Goal: Task Accomplishment & Management: Manage account settings

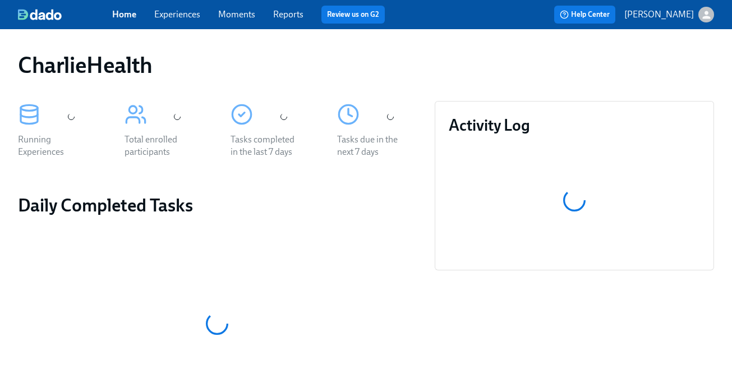
click at [178, 16] on link "Experiences" at bounding box center [177, 14] width 46 height 11
click at [187, 16] on link "Experiences" at bounding box center [177, 14] width 46 height 11
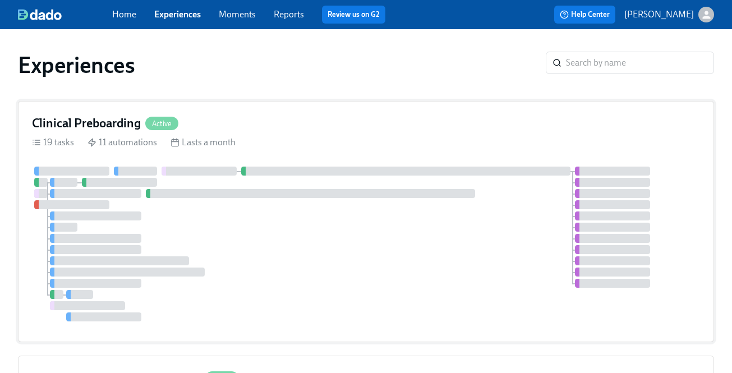
click at [433, 140] on div "19 tasks 11 automations Lasts a month" at bounding box center [366, 142] width 668 height 12
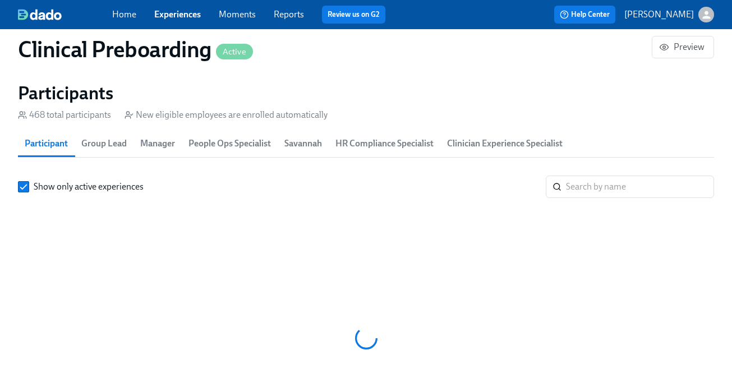
scroll to position [0, 15079]
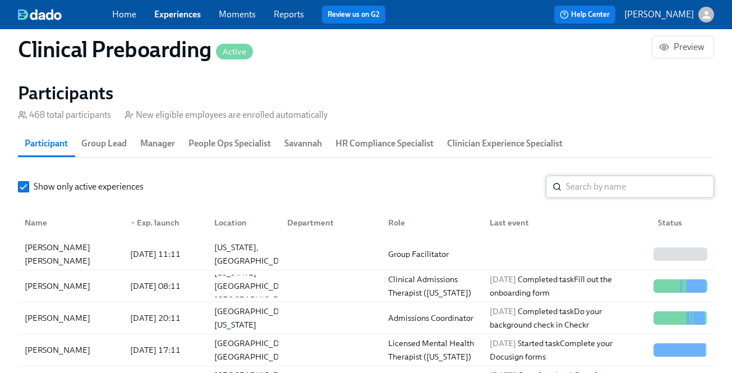
click at [588, 191] on input "search" at bounding box center [640, 187] width 148 height 22
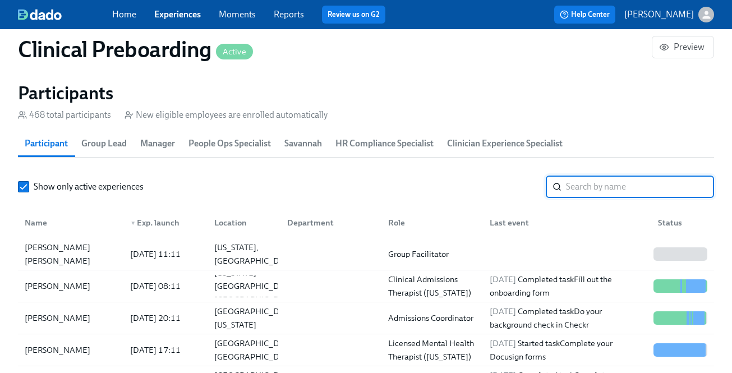
paste input "Latashia McLeod"
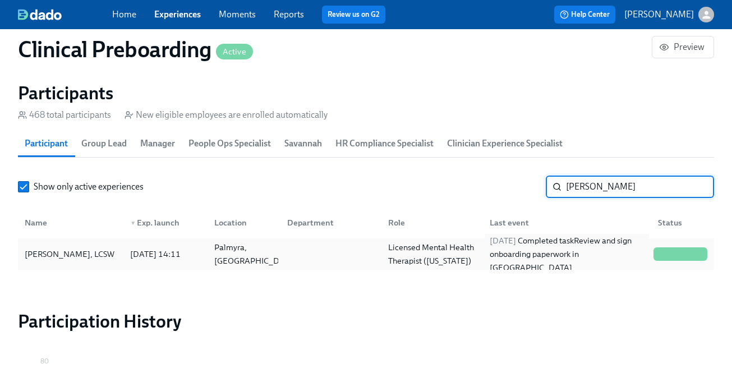
click at [545, 254] on div "2025/06/30 Completed task Review and sign onboarding paperwork in UKG" at bounding box center [567, 254] width 164 height 40
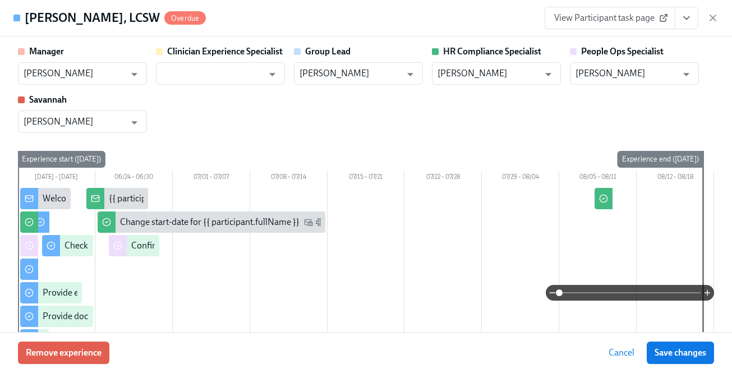
click at [684, 17] on icon "View task page" at bounding box center [687, 18] width 6 height 3
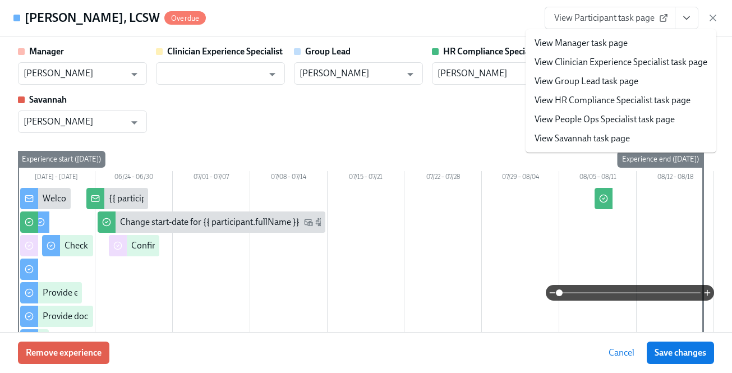
click at [656, 103] on link "View HR Compliance Specialist task page" at bounding box center [613, 100] width 156 height 12
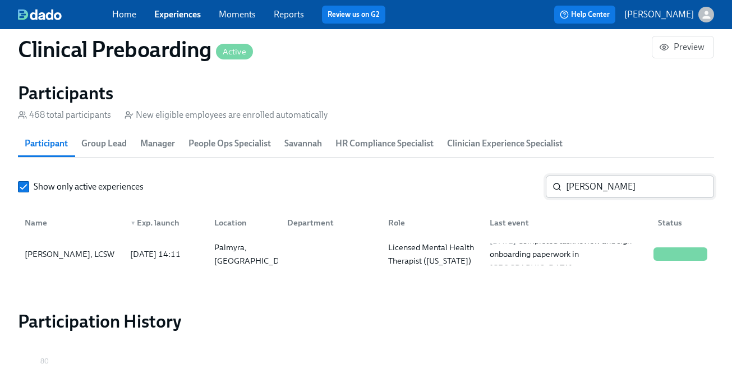
click at [584, 189] on input "Latashia McLeod" at bounding box center [640, 187] width 148 height 22
paste input "Avrey Stevenson"
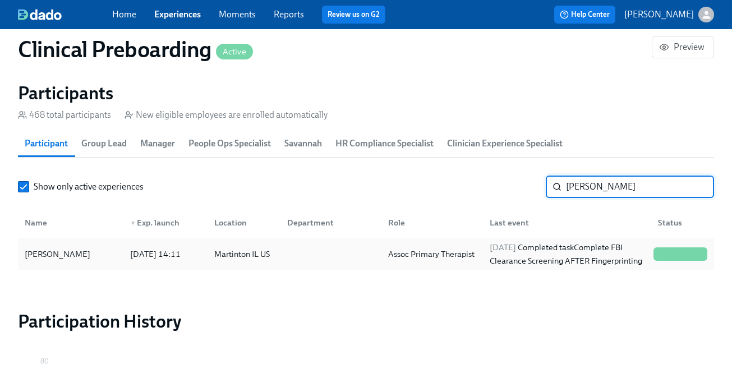
click at [552, 267] on div "2025/07/21 Completed task Complete FBI Clearance Screening AFTER Fingerprinting" at bounding box center [567, 254] width 164 height 27
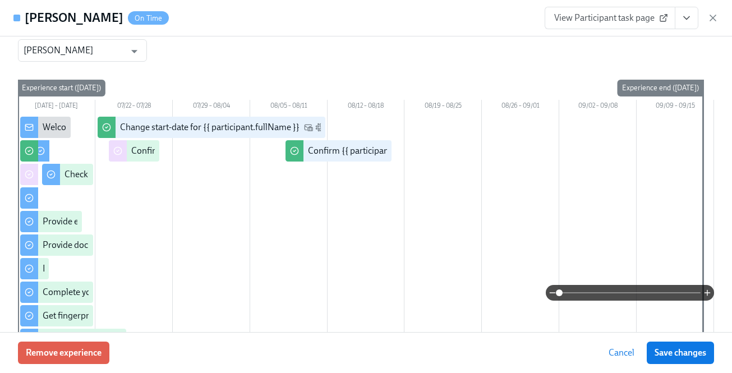
scroll to position [44, 0]
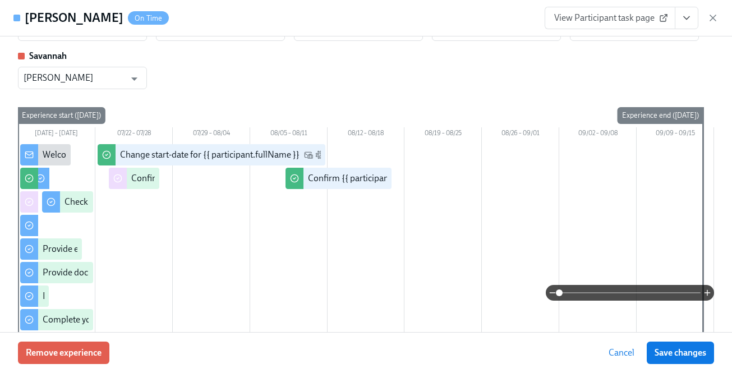
click at [688, 16] on icon "View task page" at bounding box center [686, 17] width 11 height 11
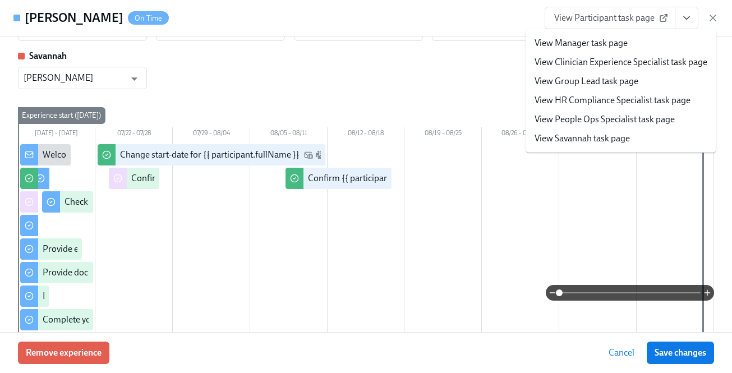
click at [625, 100] on link "View HR Compliance Specialist task page" at bounding box center [613, 100] width 156 height 12
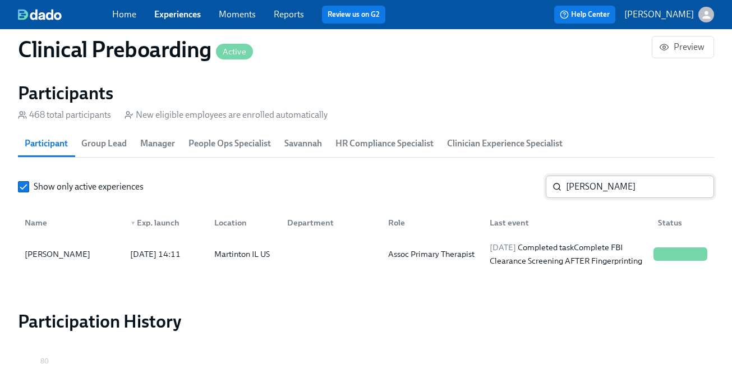
click at [578, 192] on input "Avrey Stevenson" at bounding box center [640, 187] width 148 height 22
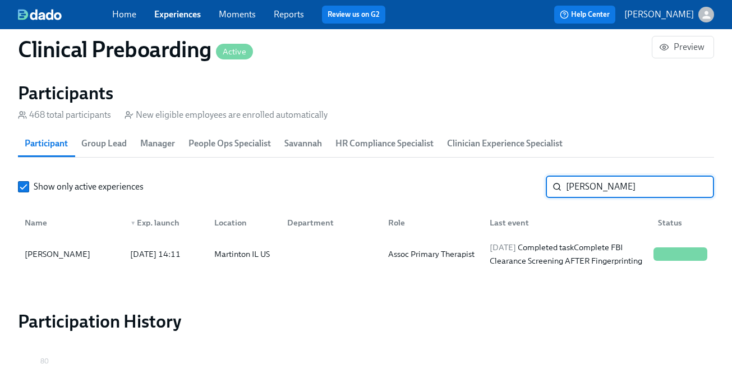
click at [578, 192] on input "Avrey Stevenson" at bounding box center [640, 187] width 148 height 22
click at [557, 249] on div "2025/07/21 Completed task Complete FBI Clearance Screening AFTER Fingerprinting" at bounding box center [567, 254] width 164 height 27
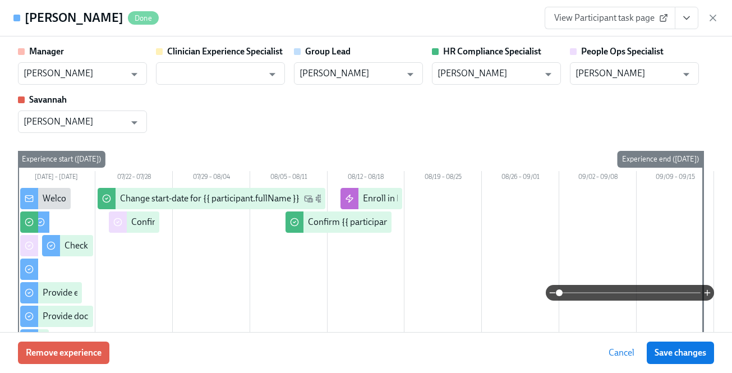
click at [684, 17] on icon "View task page" at bounding box center [686, 17] width 11 height 11
click at [684, 20] on icon "View task page" at bounding box center [686, 17] width 11 height 11
click at [686, 20] on icon "View task page" at bounding box center [686, 17] width 11 height 11
click at [684, 22] on icon "View task page" at bounding box center [686, 17] width 11 height 11
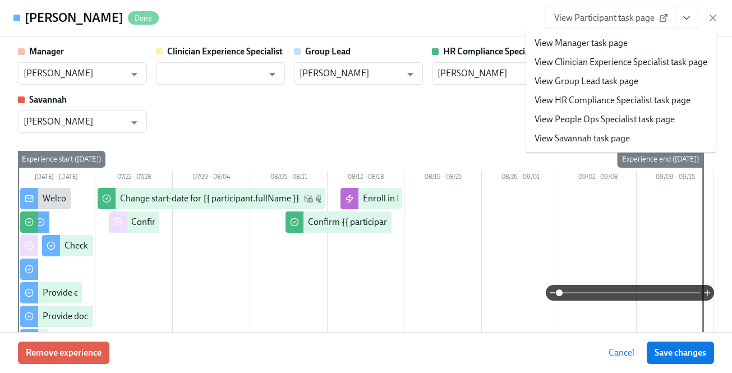
click at [639, 96] on link "View HR Compliance Specialist task page" at bounding box center [613, 100] width 156 height 12
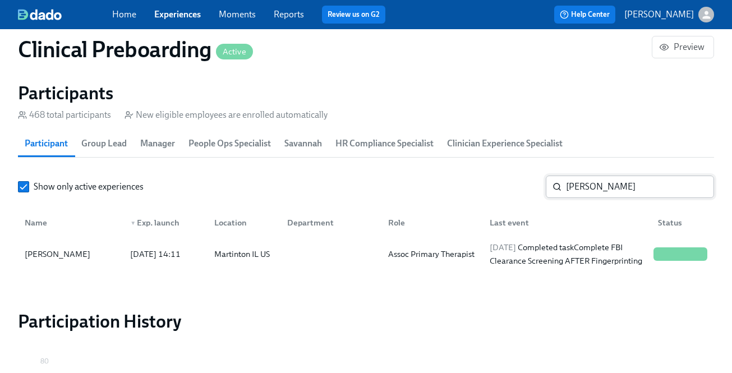
click at [604, 190] on input "Avrey Stevenson" at bounding box center [640, 187] width 148 height 22
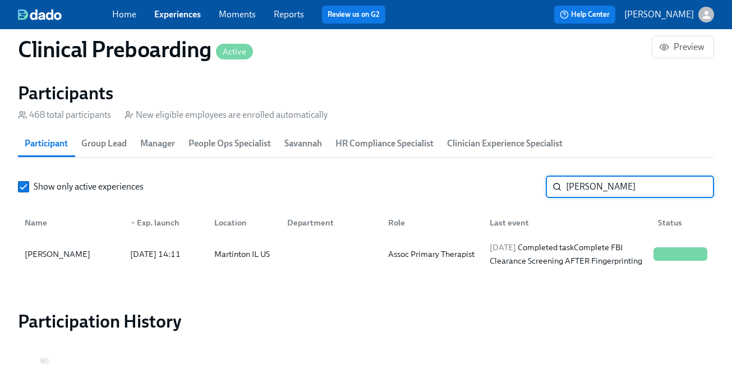
click at [604, 190] on input "Avrey Stevenson" at bounding box center [640, 187] width 148 height 22
paste input "Nazia Basha"
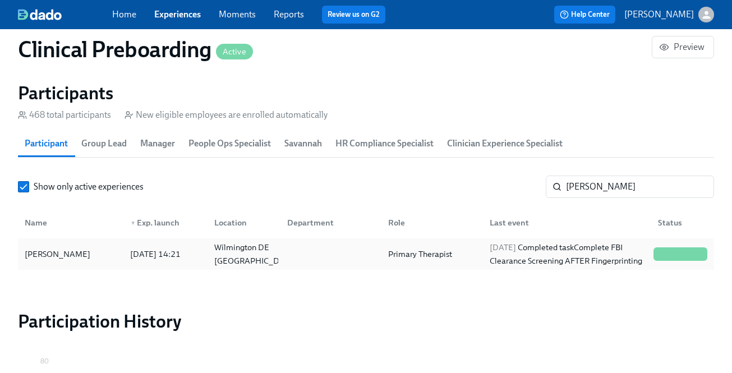
click at [587, 254] on div "2025/07/28 Completed task Complete FBI Clearance Screening AFTER Fingerprinting" at bounding box center [567, 254] width 164 height 27
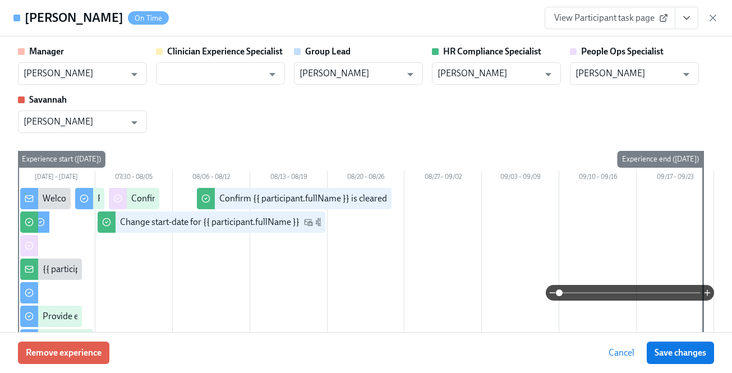
click at [685, 13] on icon "View task page" at bounding box center [686, 17] width 11 height 11
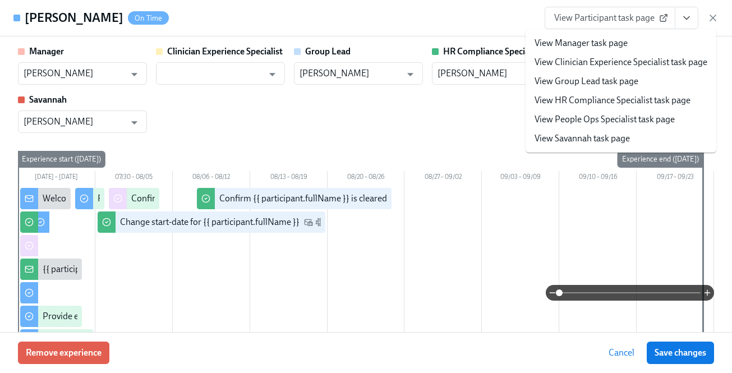
click at [655, 97] on link "View HR Compliance Specialist task page" at bounding box center [613, 100] width 156 height 12
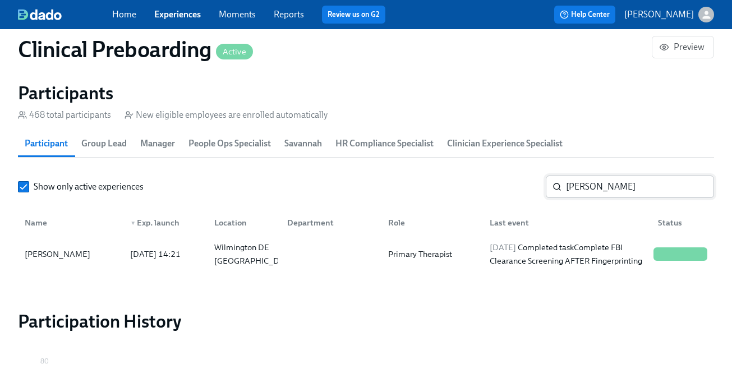
click at [602, 184] on input "Nazia Basha" at bounding box center [640, 187] width 148 height 22
click at [599, 186] on input "Nazia Basha" at bounding box center [640, 187] width 148 height 22
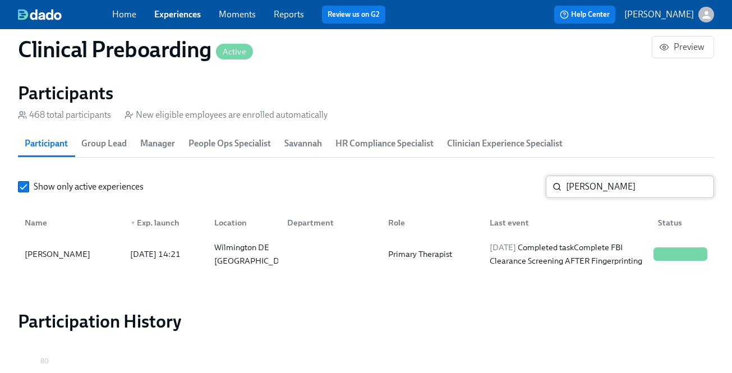
click at [599, 186] on input "Nazia Basha" at bounding box center [640, 187] width 148 height 22
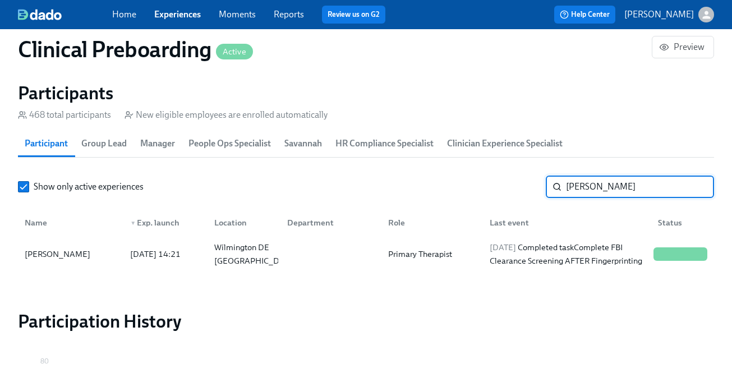
paste input "Sabrina Brown"
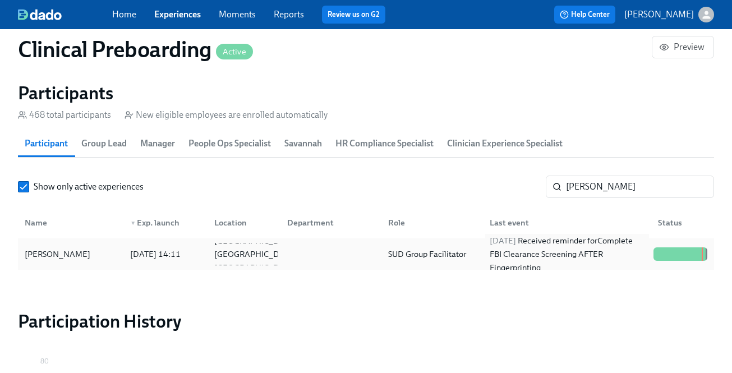
click at [561, 257] on div "2025/08/13 Received reminder for Complete FBI Clearance Screening AFTER Fingerp…" at bounding box center [567, 254] width 164 height 40
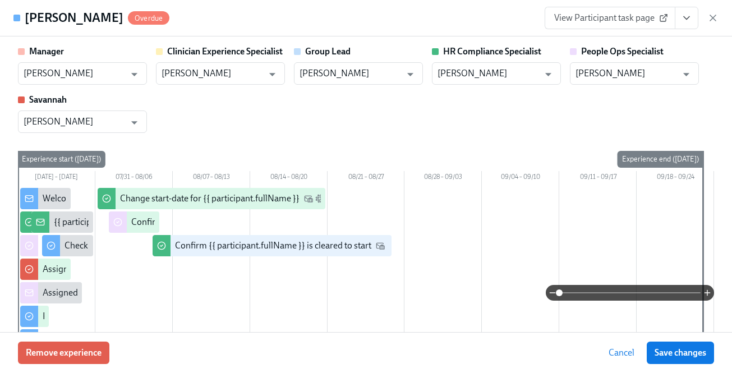
click at [684, 17] on icon "View task page" at bounding box center [686, 17] width 11 height 11
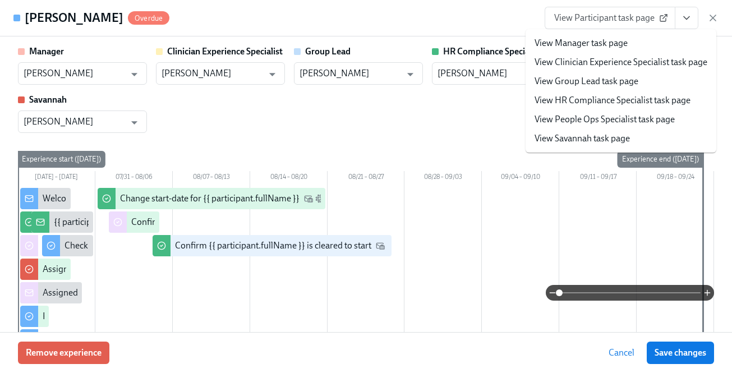
click at [642, 98] on link "View HR Compliance Specialist task page" at bounding box center [613, 100] width 156 height 12
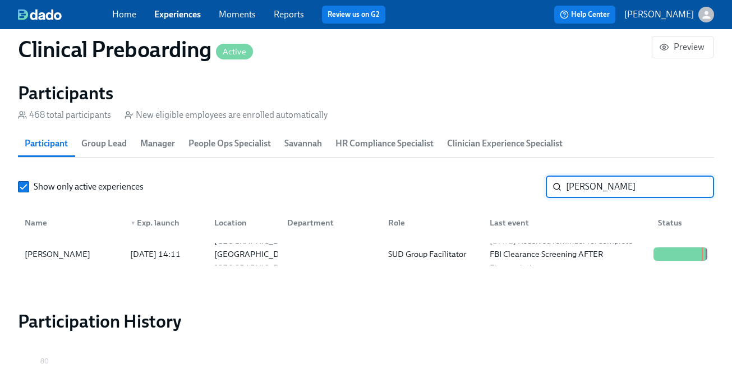
click at [595, 192] on input "Sabrina Brown" at bounding box center [640, 187] width 148 height 22
paste input "Michelle McGriff"
click at [516, 246] on span "2025/08/05" at bounding box center [503, 241] width 26 height 10
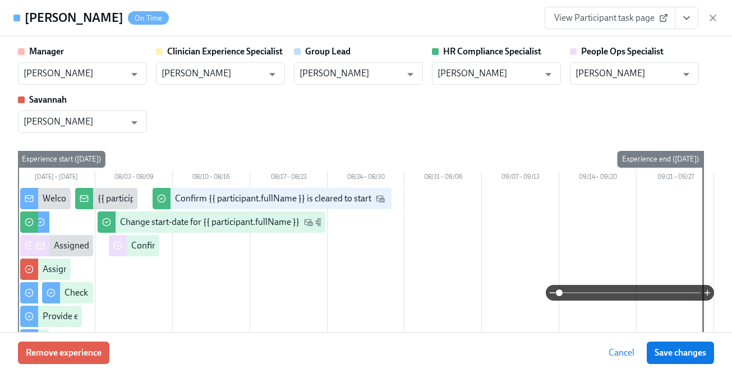
click at [688, 22] on icon "View task page" at bounding box center [686, 17] width 11 height 11
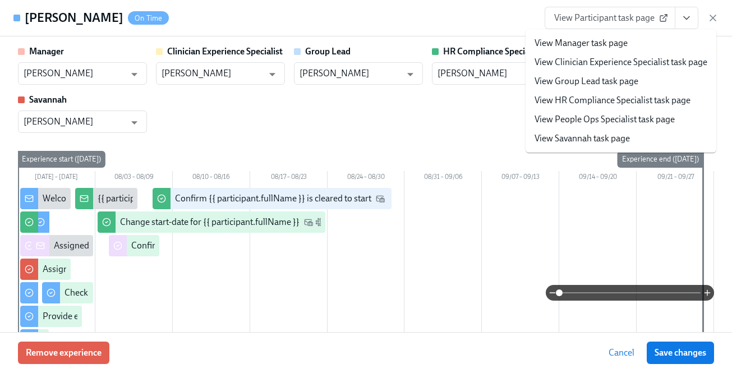
click at [653, 106] on link "View HR Compliance Specialist task page" at bounding box center [613, 100] width 156 height 12
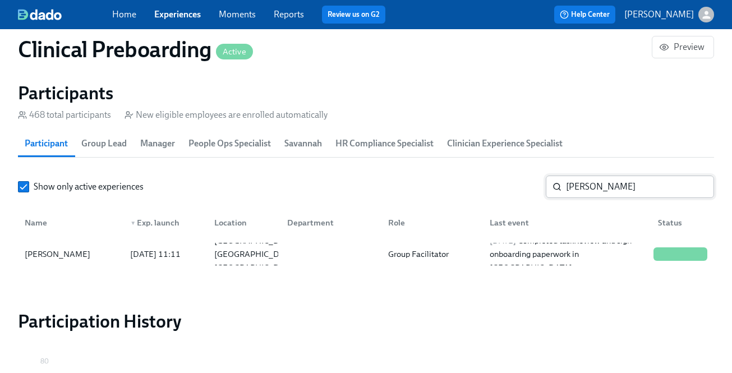
click at [582, 184] on input "Michelle McGriff" at bounding box center [640, 187] width 148 height 22
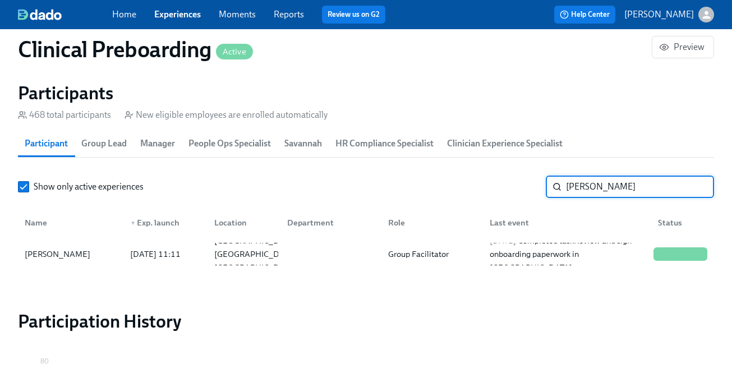
click at [582, 184] on input "Michelle McGriff" at bounding box center [640, 187] width 148 height 22
paste input "onica Anderson"
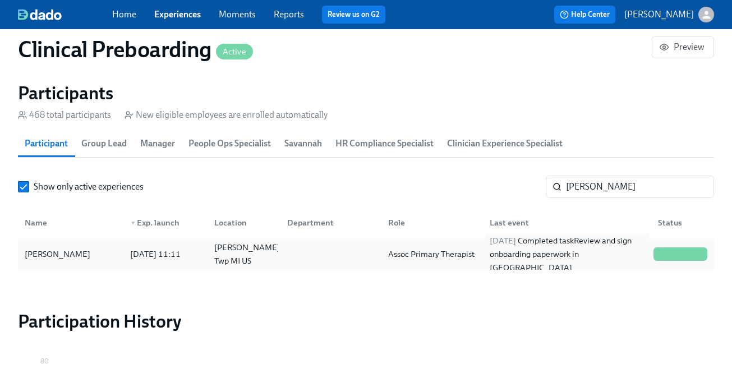
click at [579, 244] on div "2025/08/05 Completed task Review and sign onboarding paperwork in UKG" at bounding box center [567, 254] width 164 height 40
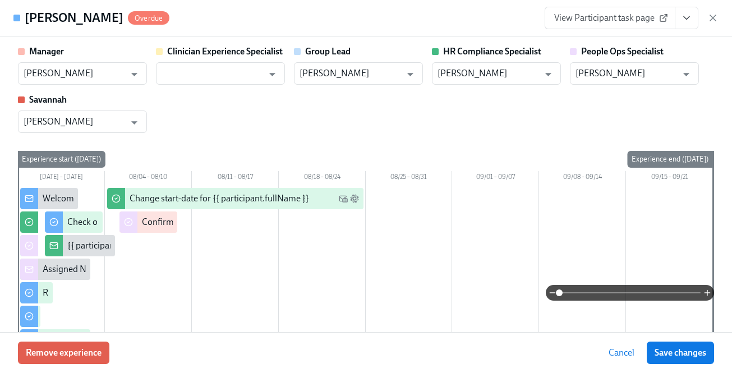
click at [686, 21] on icon "View task page" at bounding box center [686, 17] width 11 height 11
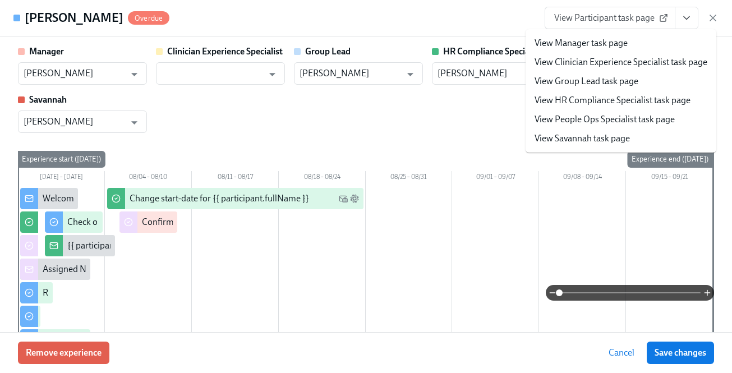
click at [653, 105] on link "View HR Compliance Specialist task page" at bounding box center [613, 100] width 156 height 12
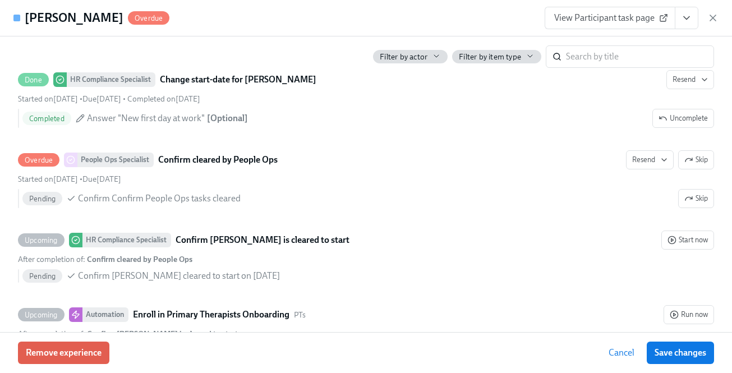
scroll to position [2286, 0]
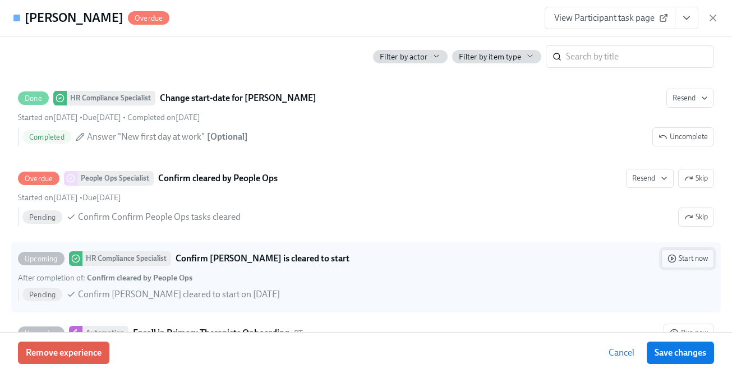
click at [688, 262] on span "Start now" at bounding box center [688, 258] width 40 height 11
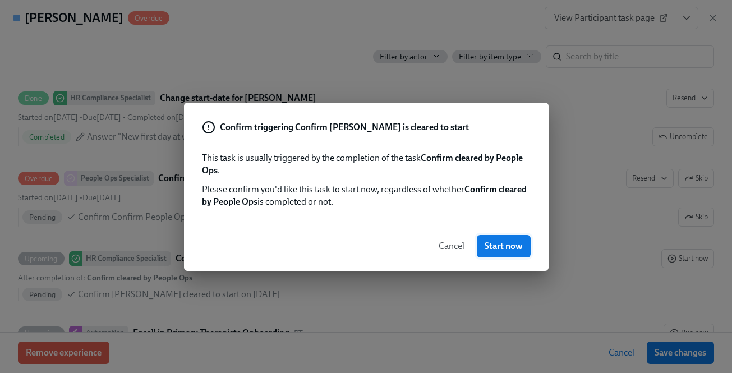
click at [503, 239] on button "Start now" at bounding box center [504, 246] width 54 height 22
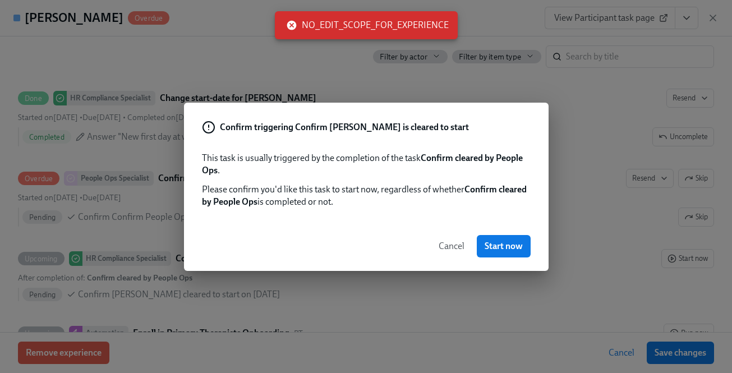
click at [461, 245] on span "Cancel" at bounding box center [452, 246] width 26 height 11
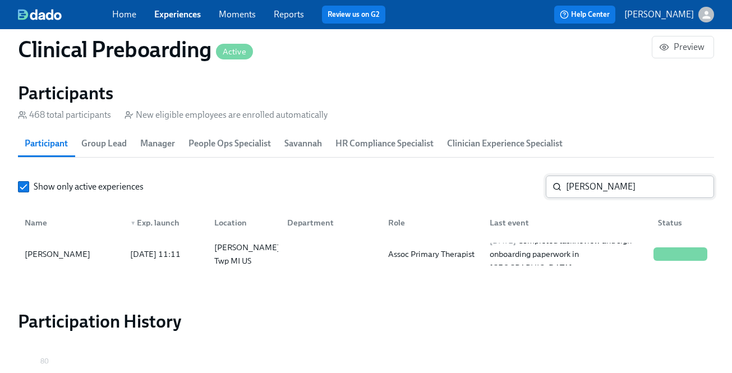
click at [620, 177] on input "Monica Anderson" at bounding box center [640, 187] width 148 height 22
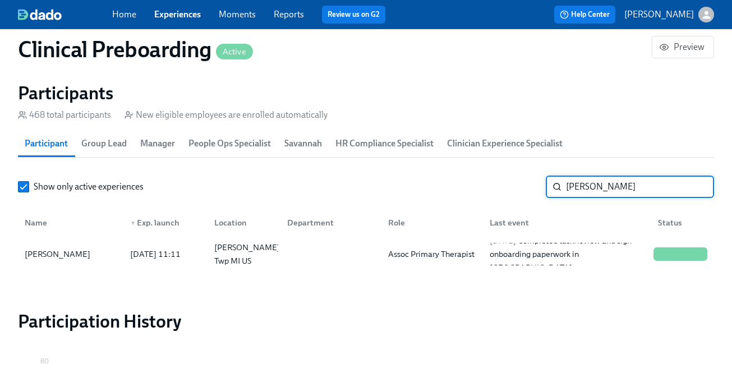
click at [620, 177] on input "Monica Anderson" at bounding box center [640, 187] width 148 height 22
paste input "Abigail Bar"
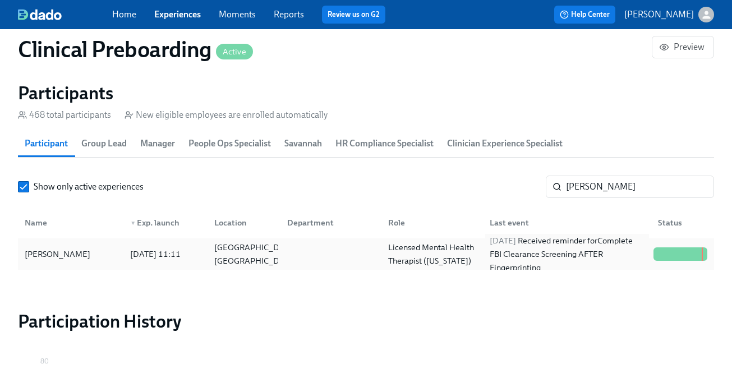
click at [491, 257] on div "2025/08/11 Received reminder for Complete FBI Clearance Screening AFTER Fingerp…" at bounding box center [567, 254] width 164 height 40
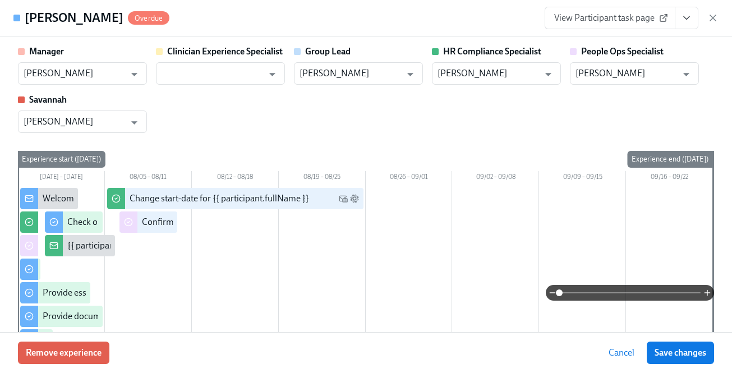
click at [693, 16] on button "View task page" at bounding box center [687, 18] width 24 height 22
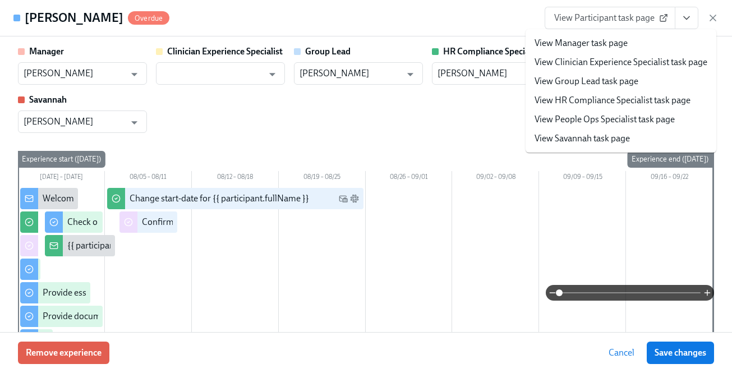
click at [659, 95] on link "View HR Compliance Specialist task page" at bounding box center [613, 100] width 156 height 12
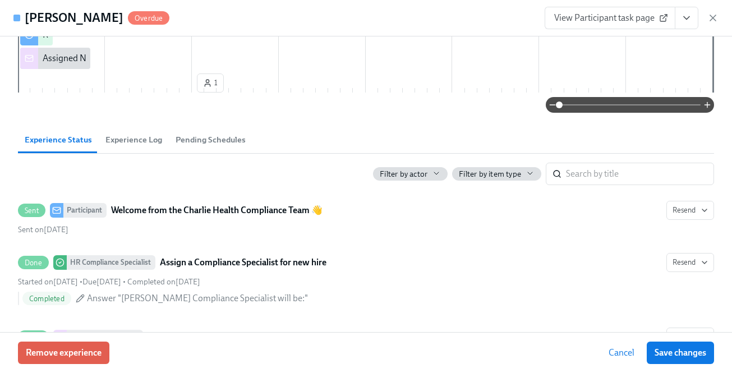
scroll to position [2363, 0]
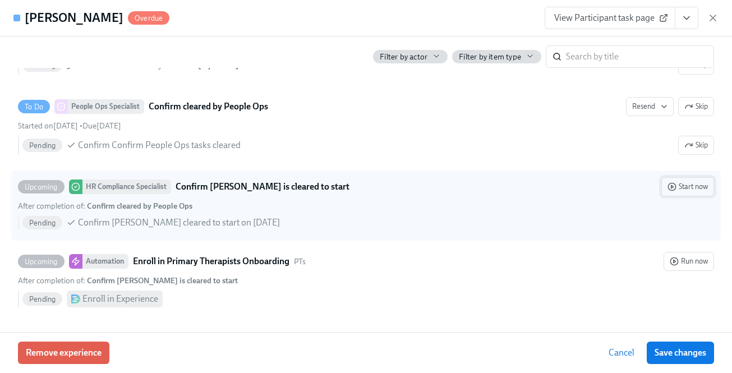
click at [683, 186] on span "Start now" at bounding box center [688, 186] width 40 height 11
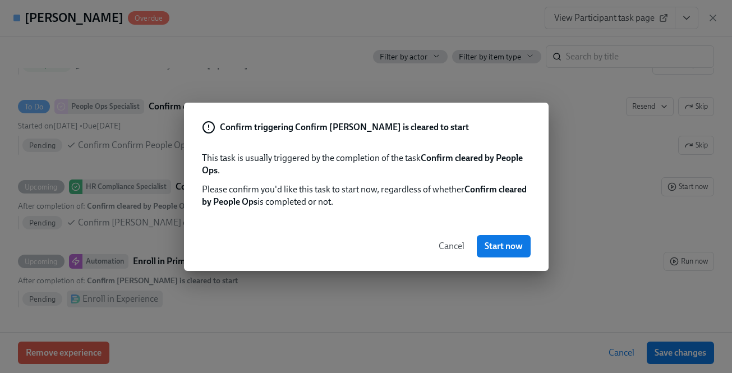
click at [498, 231] on div "Cancel Start now" at bounding box center [366, 246] width 365 height 49
click at [506, 246] on span "Start now" at bounding box center [504, 246] width 38 height 11
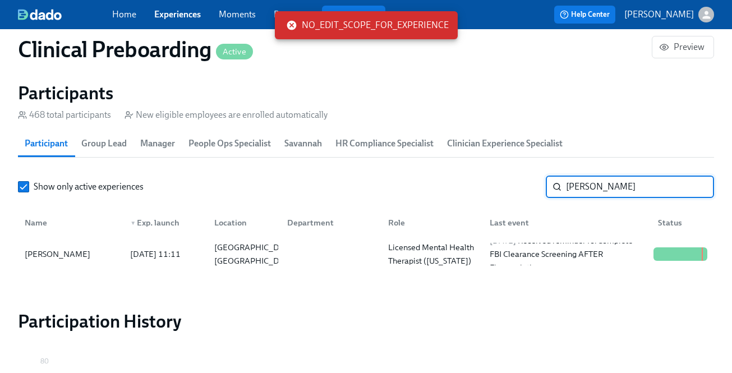
click at [604, 185] on input "Abigail Baron" at bounding box center [640, 187] width 148 height 22
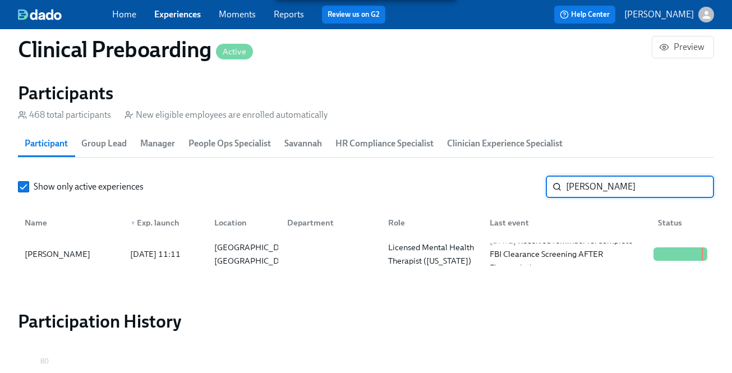
click at [604, 185] on input "Abigail Baron" at bounding box center [640, 187] width 148 height 22
paste input "Caroline Mell"
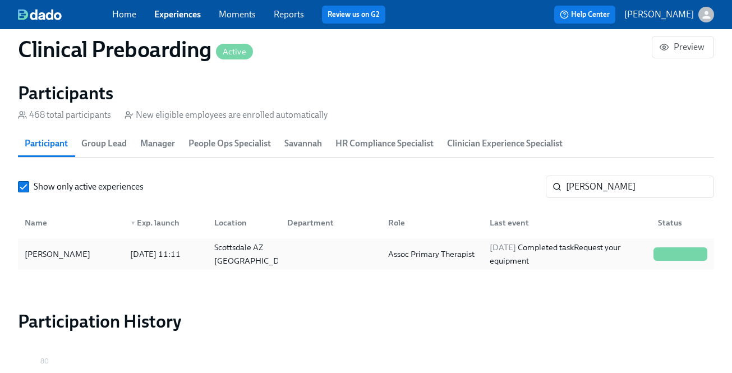
click at [567, 242] on div "Caroline Mellon 2025/07/30 11:11 Scottsdale AZ US Assoc Primary Therapist 2025/…" at bounding box center [366, 254] width 697 height 31
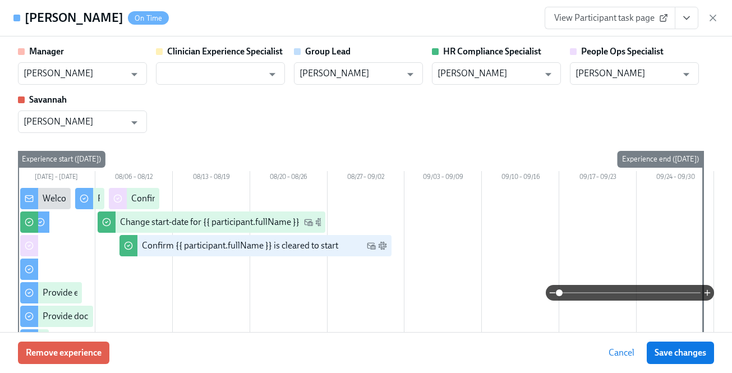
click at [686, 23] on icon "View task page" at bounding box center [686, 17] width 11 height 11
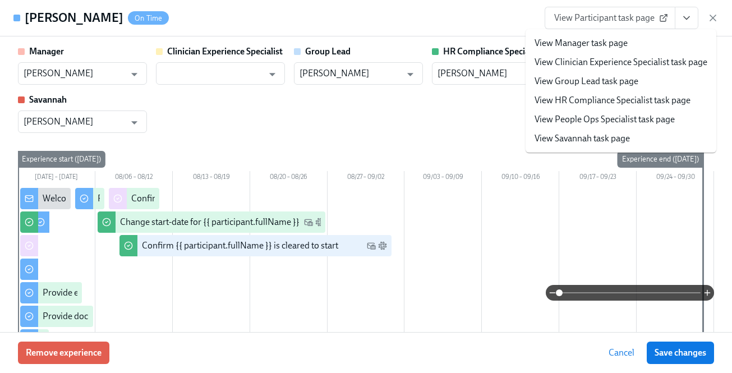
click at [649, 100] on link "View HR Compliance Specialist task page" at bounding box center [613, 100] width 156 height 12
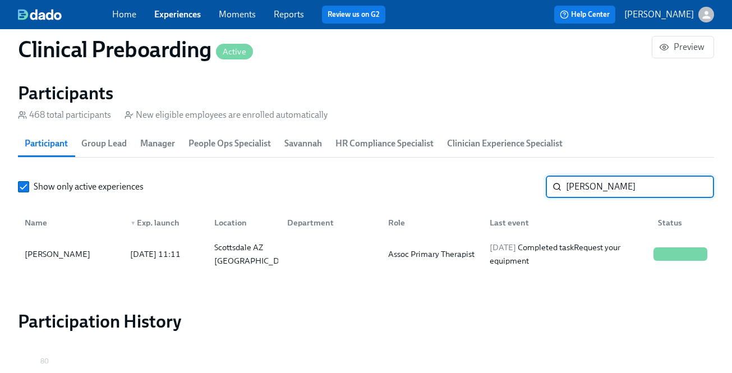
click at [614, 186] on input "Caroline Mellon" at bounding box center [640, 187] width 148 height 22
paste input "Zuri Montgomery"
click at [538, 242] on div "Zuri Montgomery 2025/07/31 11:11 Orlando FL US Group Facilitator 2025/08/06 Com…" at bounding box center [366, 254] width 697 height 31
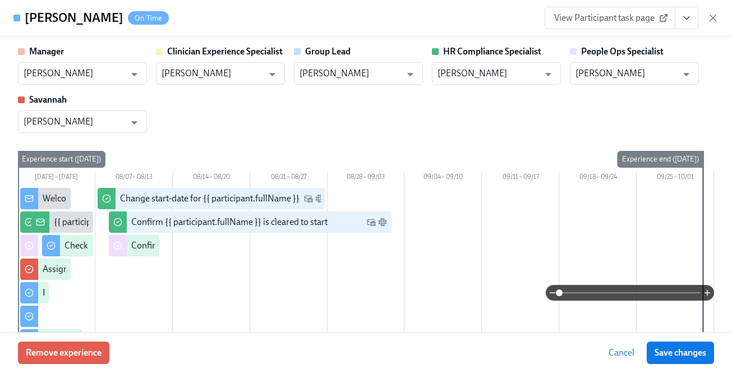
click at [672, 31] on div "Zuri Montgomery On Time View Participant task page" at bounding box center [366, 18] width 732 height 36
click at [676, 31] on div "Zuri Montgomery On Time View Participant task page" at bounding box center [366, 18] width 732 height 36
click at [682, 31] on div "Zuri Montgomery On Time View Participant task page" at bounding box center [366, 18] width 732 height 36
click at [690, 25] on button "View task page" at bounding box center [687, 18] width 24 height 22
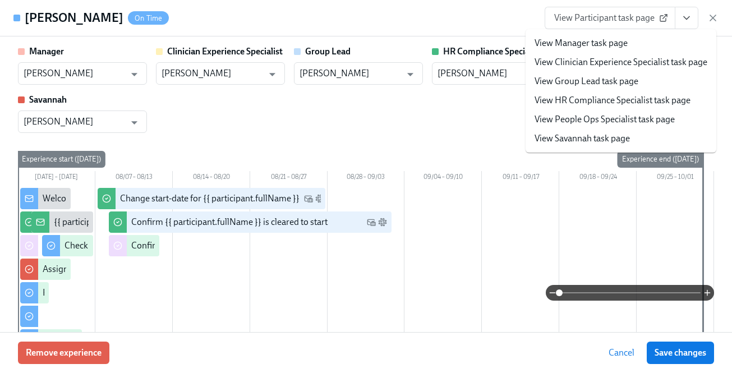
click at [651, 95] on link "View HR Compliance Specialist task page" at bounding box center [613, 100] width 156 height 12
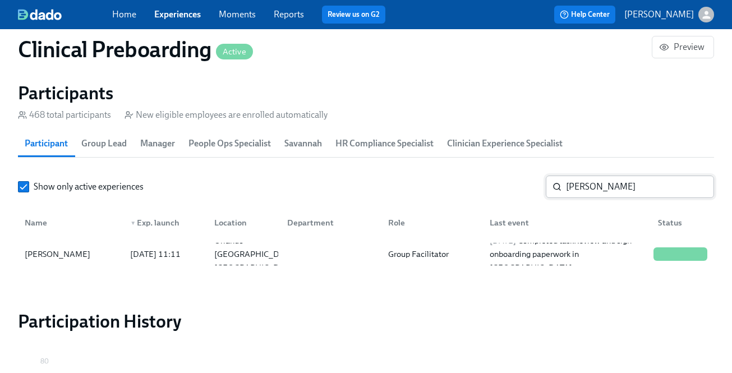
click at [623, 187] on input "Zuri Montgomery" at bounding box center [640, 187] width 148 height 22
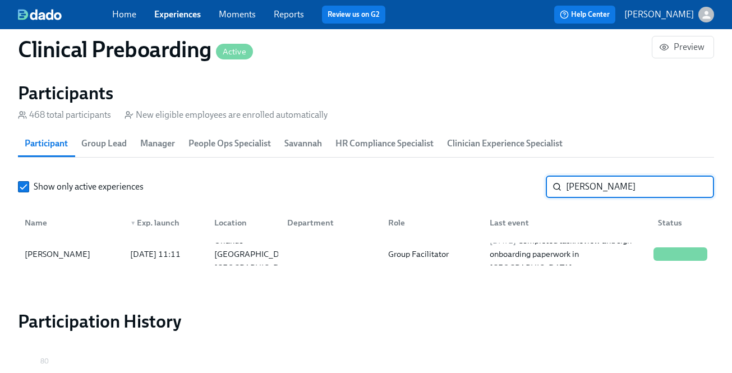
click at [623, 187] on input "Zuri Montgomery" at bounding box center [640, 187] width 148 height 22
paste input "Tiara Aut"
click at [596, 241] on div "Tiara Autry 2025/08/01 23:11 Akron OH US Assoc Primary Therapist 2025/08/06 Com…" at bounding box center [366, 254] width 697 height 31
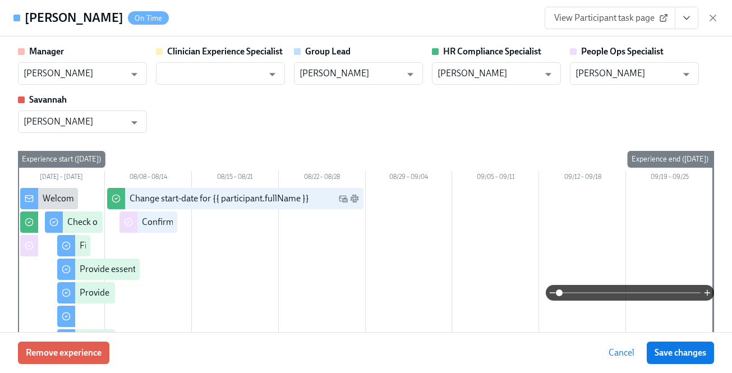
click at [688, 21] on icon "View task page" at bounding box center [686, 17] width 11 height 11
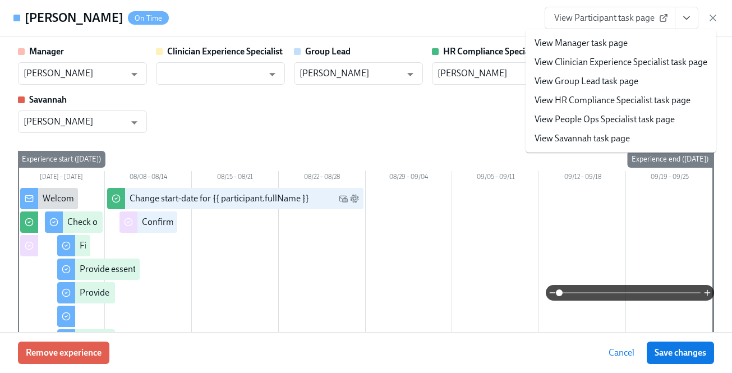
click at [661, 106] on link "View HR Compliance Specialist task page" at bounding box center [613, 100] width 156 height 12
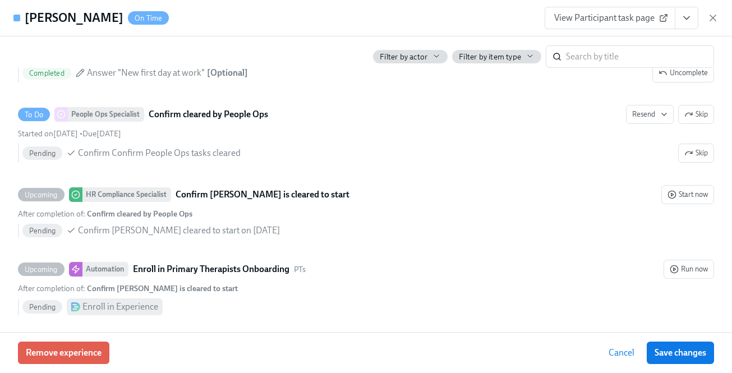
scroll to position [2363, 0]
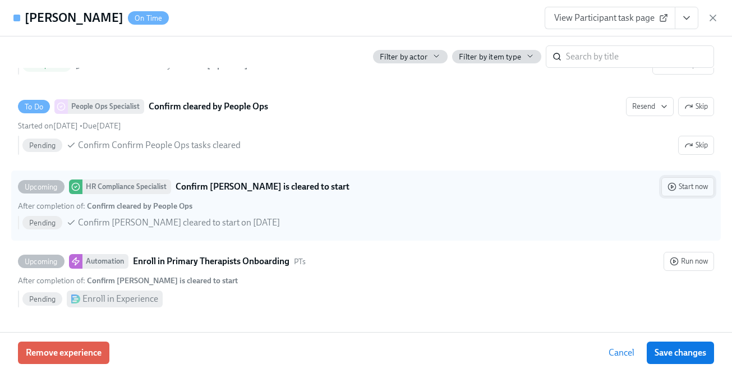
click at [686, 178] on button "Start now" at bounding box center [688, 186] width 53 height 19
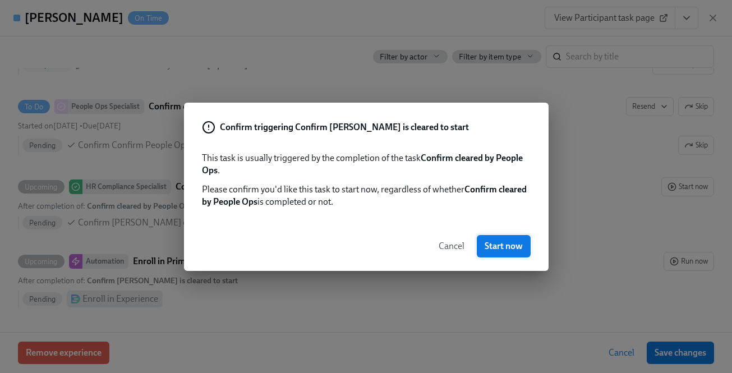
click at [511, 235] on button "Start now" at bounding box center [504, 246] width 54 height 22
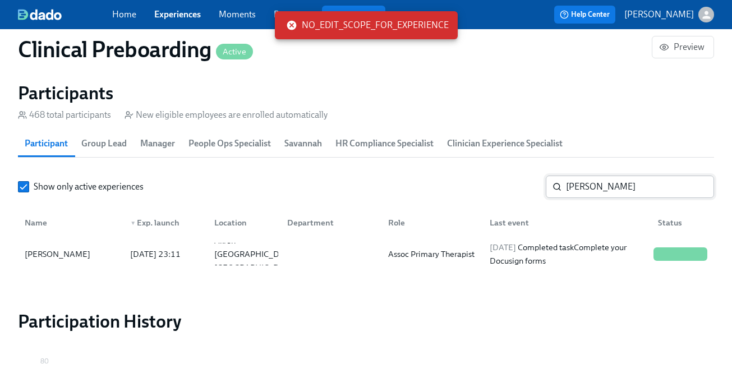
click at [585, 190] on input "Tiara Autry" at bounding box center [640, 187] width 148 height 22
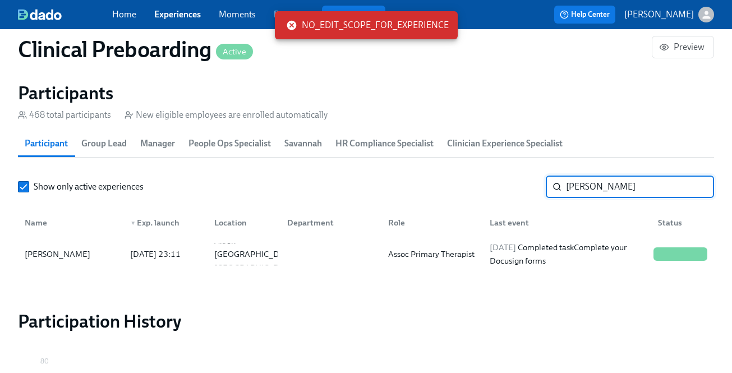
click at [585, 190] on input "Tiara Autry" at bounding box center [640, 187] width 148 height 22
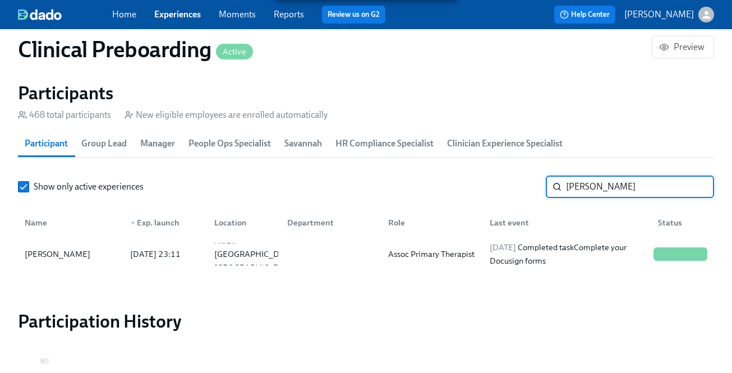
paste input "Navdeep Kaur"
type input "Navdeep Kaur"
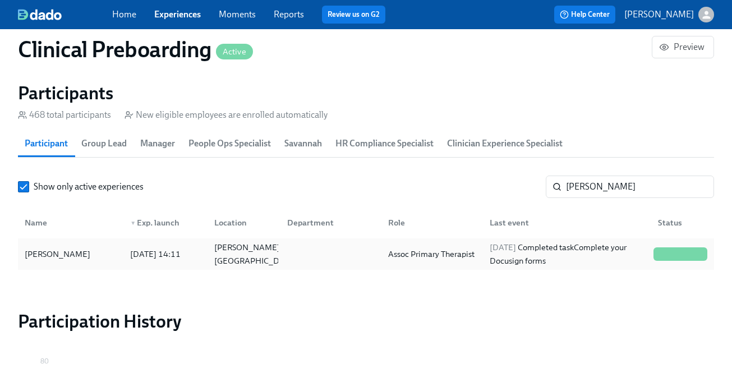
click at [558, 244] on div "2025/08/07 Completed task Complete your Docusign forms" at bounding box center [567, 254] width 164 height 27
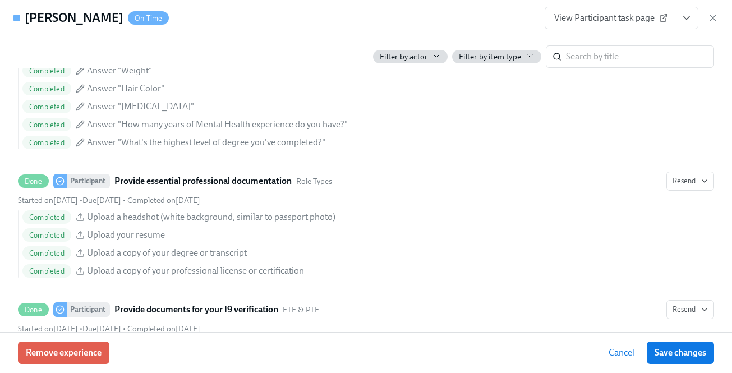
scroll to position [1432, 0]
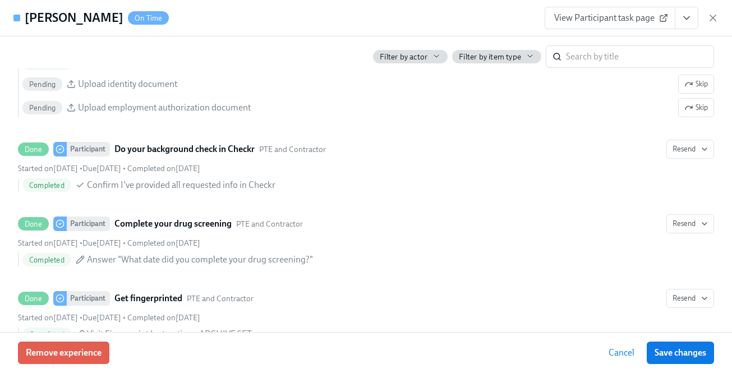
click at [692, 13] on icon "View task page" at bounding box center [686, 17] width 11 height 11
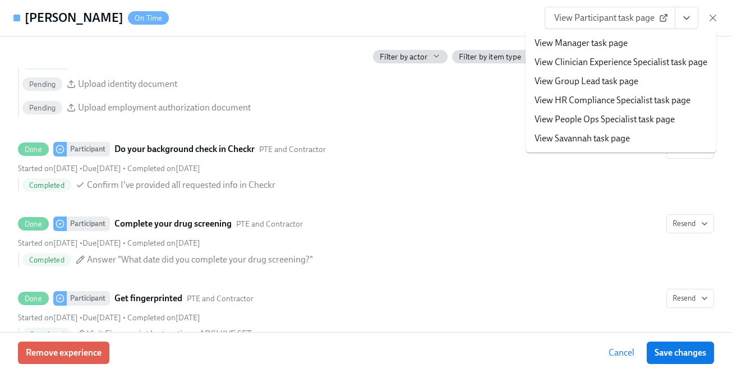
click at [639, 103] on link "View HR Compliance Specialist task page" at bounding box center [613, 100] width 156 height 12
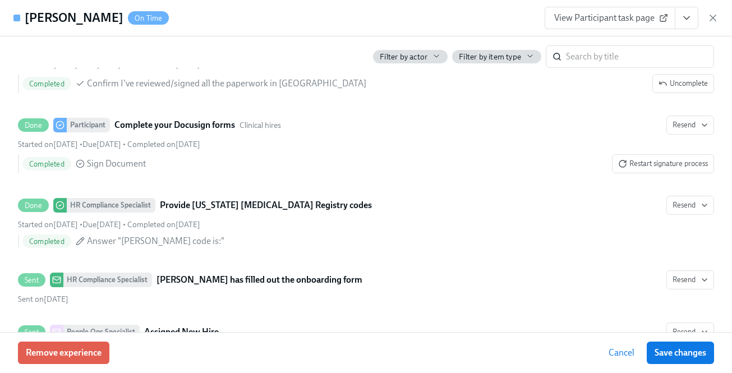
scroll to position [1946, 0]
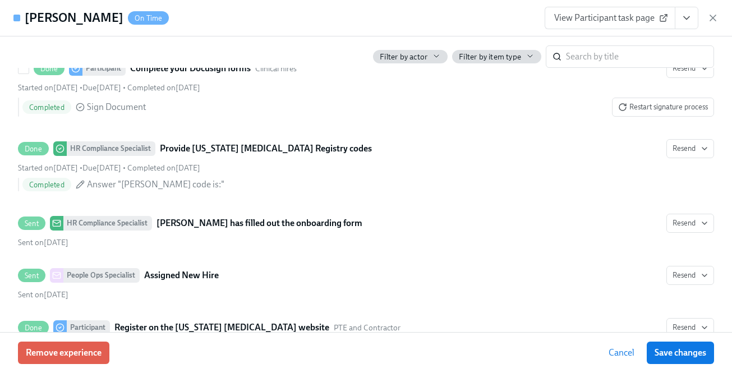
click at [697, 207] on label "Sent HR Compliance Specialist Navdeep Kaur has filled out the onboarding form R…" at bounding box center [366, 231] width 710 height 48
click at [29, 218] on input "Sent HR Compliance Specialist Navdeep Kaur has filled out the onboarding form R…" at bounding box center [24, 223] width 10 height 10
checkbox input "true"
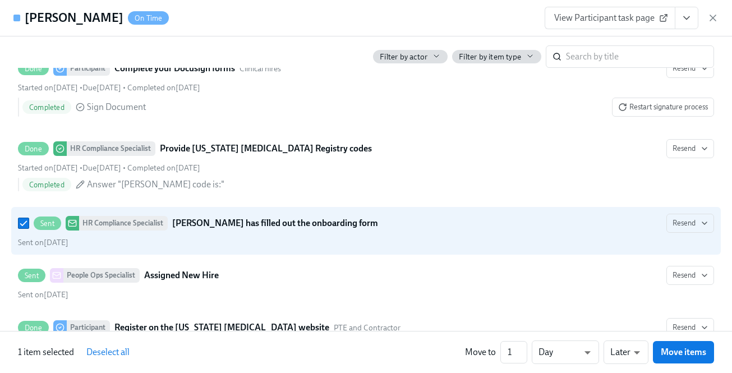
scroll to position [2340, 0]
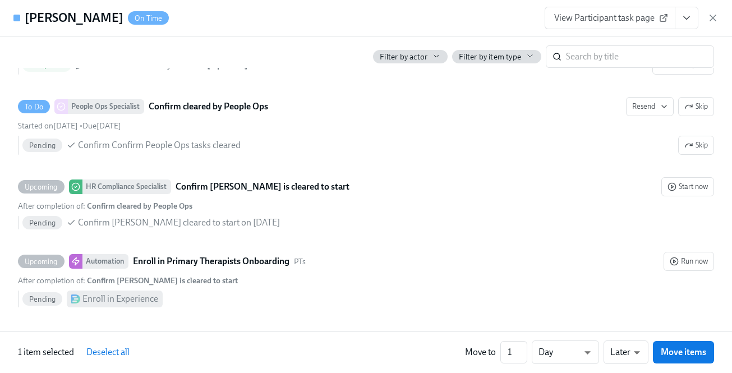
click at [705, 180] on button "Start now" at bounding box center [688, 186] width 53 height 19
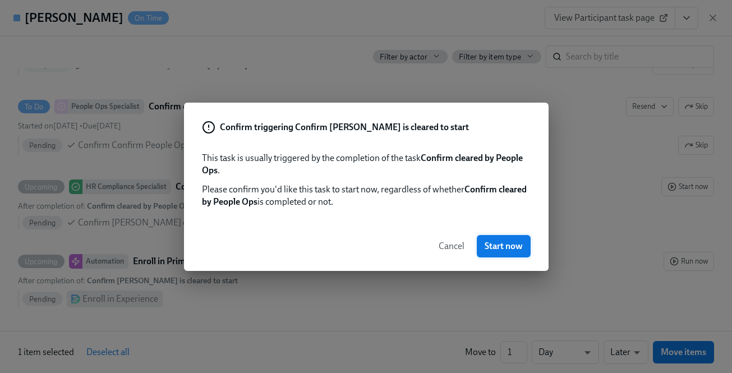
click at [506, 241] on span "Start now" at bounding box center [504, 246] width 38 height 11
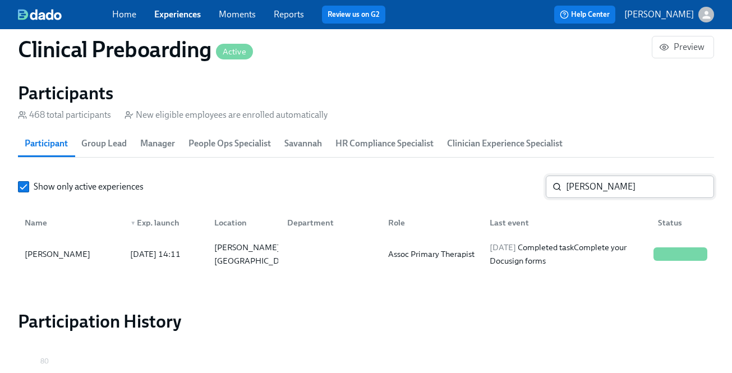
click at [597, 185] on input "Navdeep Kaur" at bounding box center [640, 187] width 148 height 22
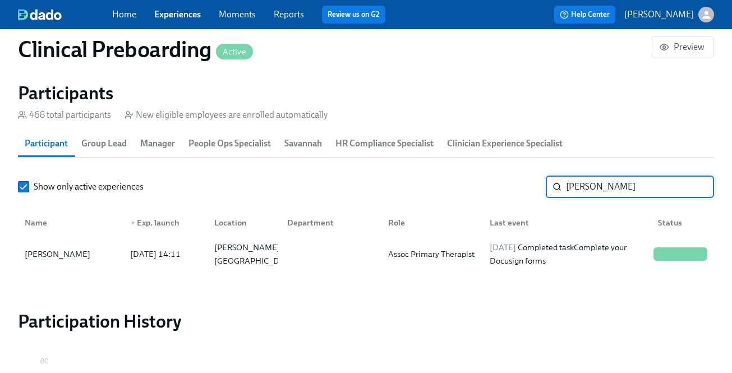
click at [597, 185] on input "Navdeep Kaur" at bounding box center [640, 187] width 148 height 22
paste input "[PERSON_NAME]"
type input "[PERSON_NAME]"
click at [602, 251] on div "2025/08/11 Completed task Complete FBI Clearance Screening AFTER Fingerprinting" at bounding box center [567, 254] width 164 height 27
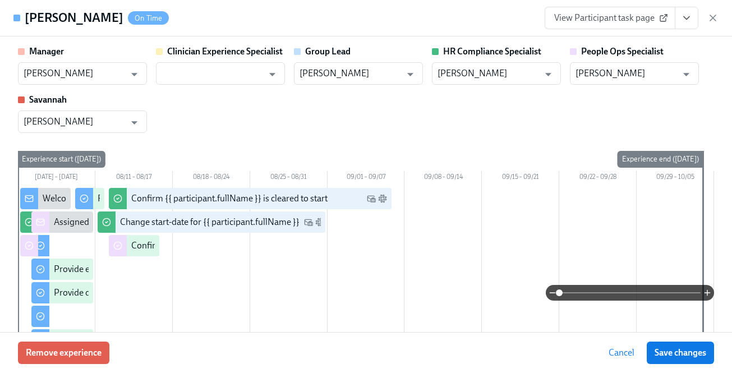
click at [688, 25] on button "View task page" at bounding box center [687, 18] width 24 height 22
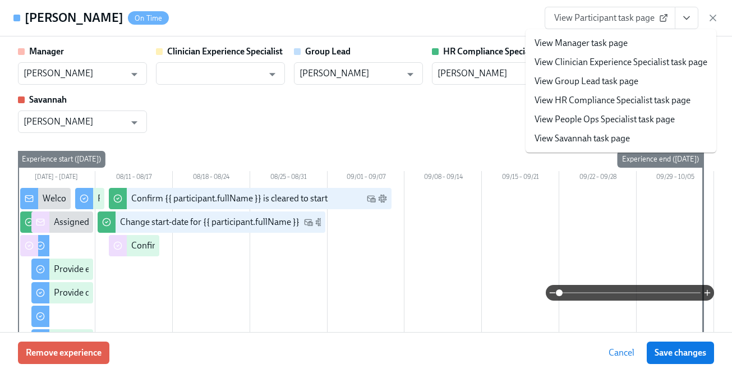
click at [654, 94] on li "View HR Compliance Specialist task page" at bounding box center [621, 100] width 191 height 19
click at [644, 94] on link "View HR Compliance Specialist task page" at bounding box center [613, 100] width 156 height 12
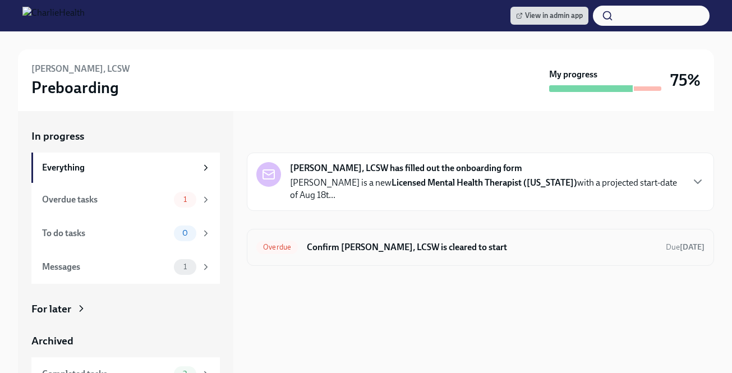
click at [411, 229] on div "Overdue Confirm Latashia McLeod, LCSW is cleared to start Due Jul 21st" at bounding box center [481, 247] width 468 height 37
click at [411, 239] on div "Overdue Confirm Latashia McLeod, LCSW is cleared to start Due Jul 21st" at bounding box center [480, 248] width 448 height 18
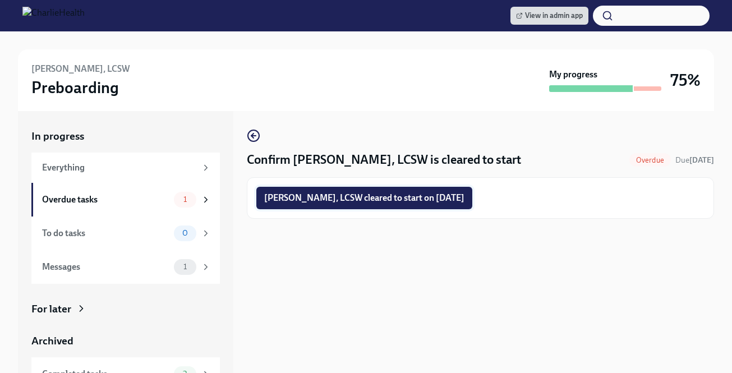
click at [392, 202] on span "Latashia McLeod, LCSW cleared to start on 08/18/2025" at bounding box center [364, 198] width 200 height 11
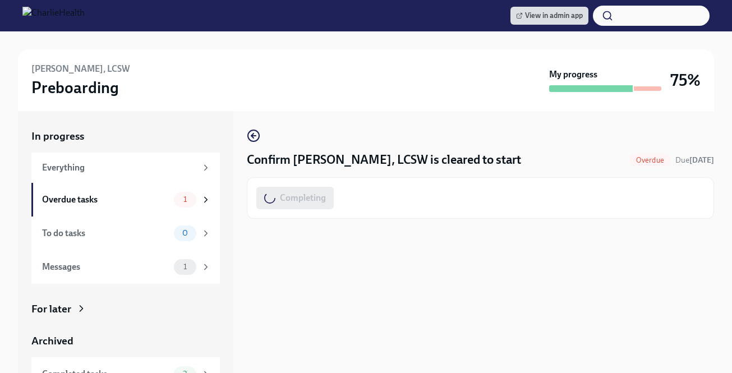
scroll to position [85, 0]
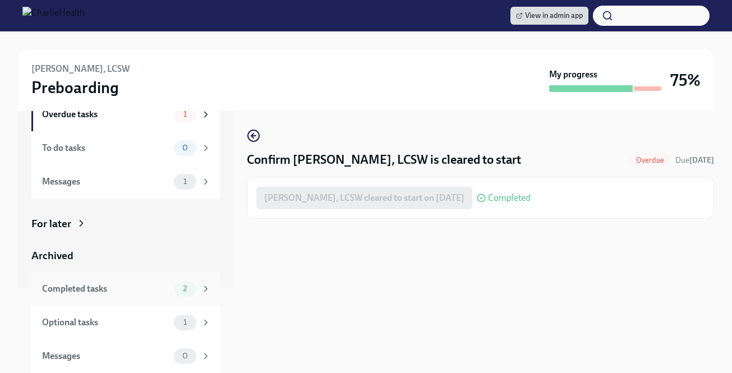
click at [196, 293] on div "2" at bounding box center [192, 289] width 37 height 16
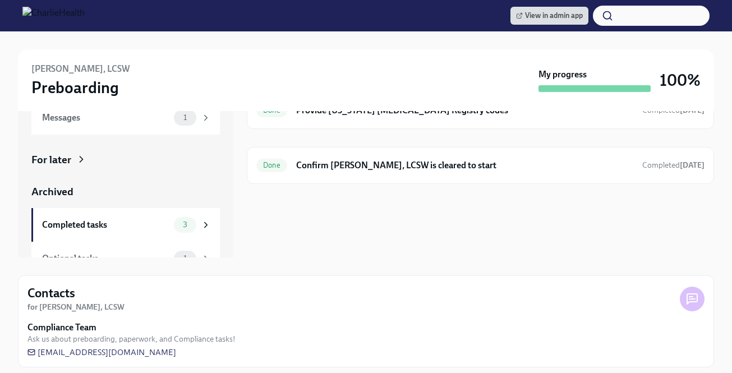
scroll to position [116, 0]
click at [154, 254] on div "Optional tasks" at bounding box center [105, 258] width 127 height 12
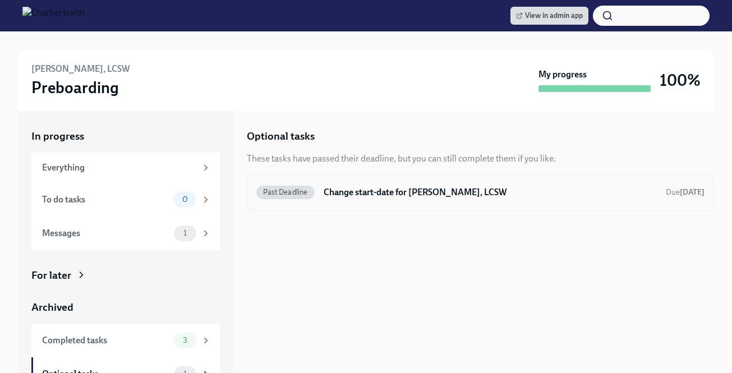
click at [339, 196] on h6 "Change start-date for Latashia McLeod, LCSW" at bounding box center [490, 192] width 333 height 12
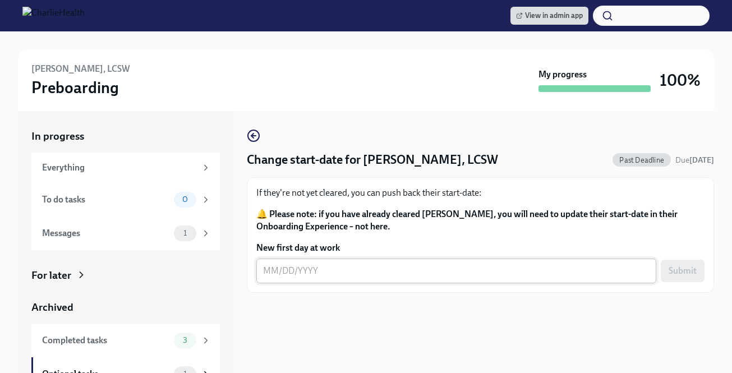
click at [342, 272] on textarea "New first day at work" at bounding box center [456, 270] width 387 height 13
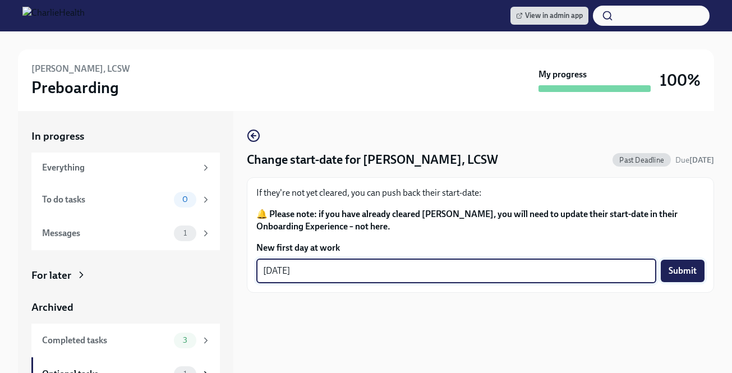
type textarea "[DATE]"
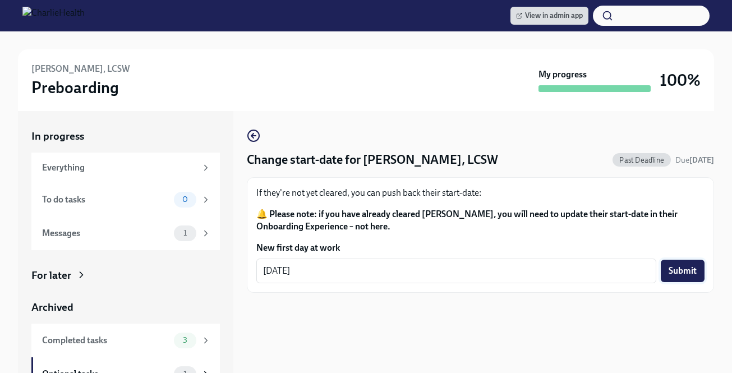
click at [670, 262] on button "Submit" at bounding box center [683, 271] width 44 height 22
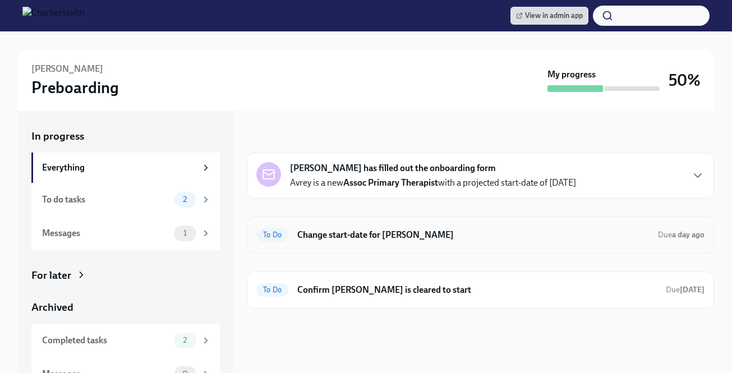
click at [476, 235] on h6 "Change start-date for [PERSON_NAME]" at bounding box center [473, 235] width 352 height 12
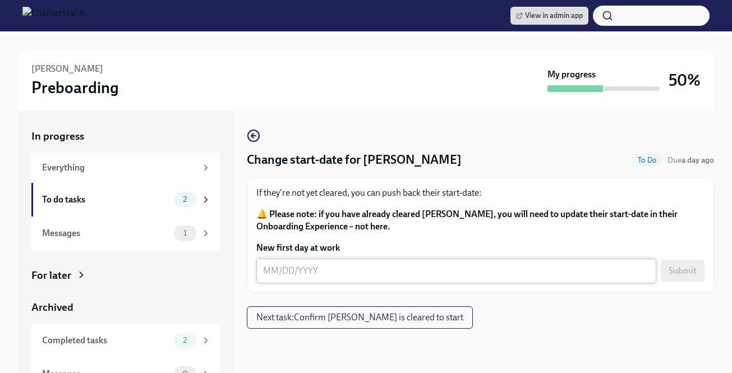
click at [369, 272] on textarea "New first day at work" at bounding box center [456, 270] width 387 height 13
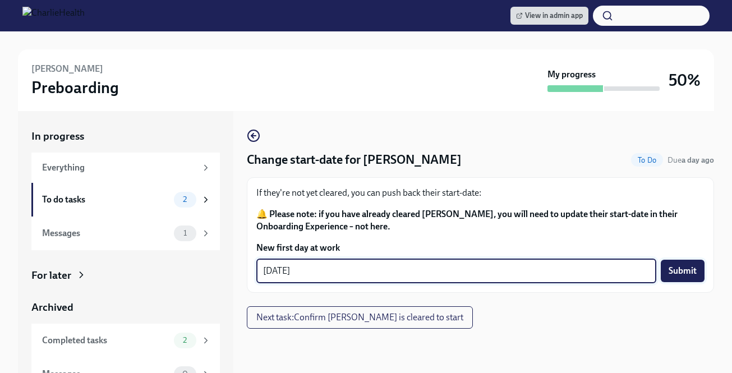
type textarea "08/18/2025"
click at [694, 262] on button "Submit" at bounding box center [683, 271] width 44 height 22
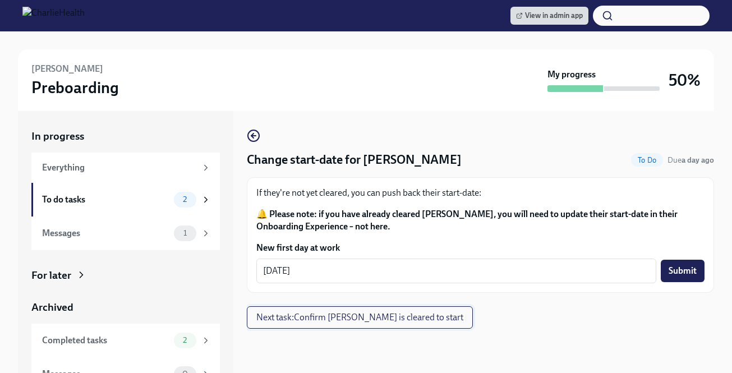
click at [421, 317] on span "Next task : Confirm Avrey Stevenson is cleared to start" at bounding box center [359, 317] width 207 height 11
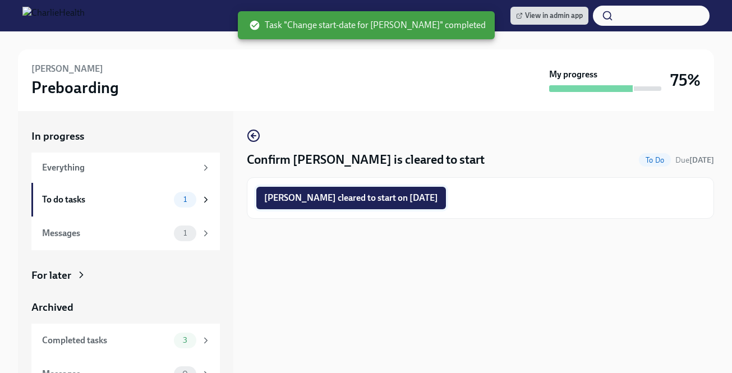
click at [398, 195] on span "Avrey Stevenson cleared to start on 08/18/2025" at bounding box center [351, 198] width 174 height 11
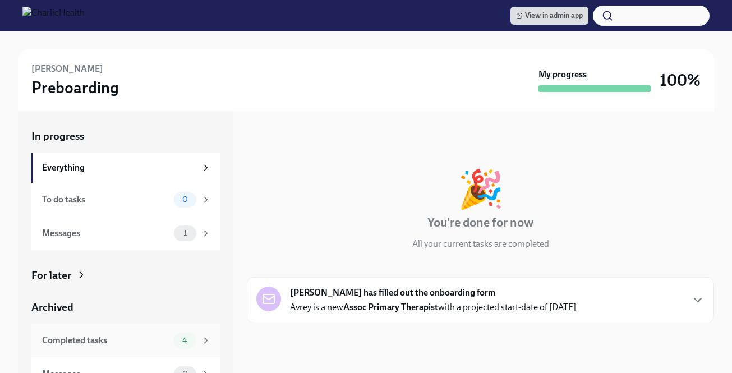
click at [190, 346] on div "4" at bounding box center [185, 341] width 22 height 16
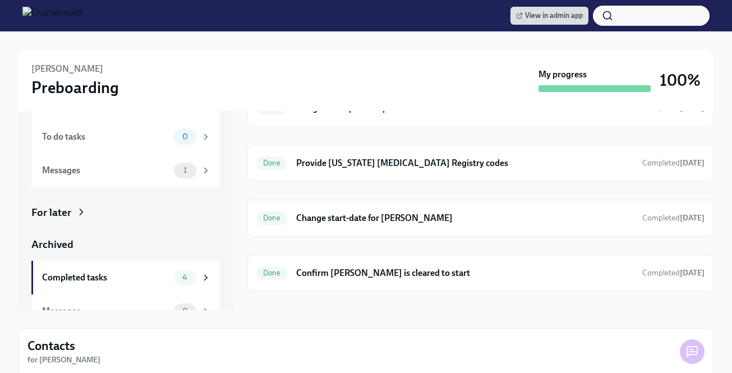
scroll to position [71, 0]
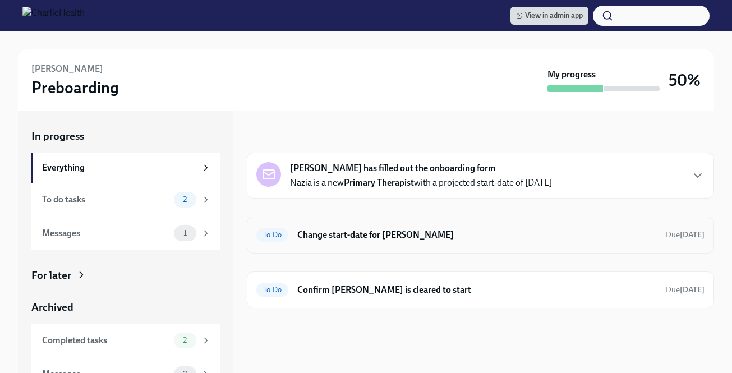
click at [525, 223] on div "To Do Change start-date for [PERSON_NAME] Due [DATE]" at bounding box center [481, 235] width 468 height 37
click at [393, 241] on h6 "Change start-date for [PERSON_NAME]" at bounding box center [477, 235] width 360 height 12
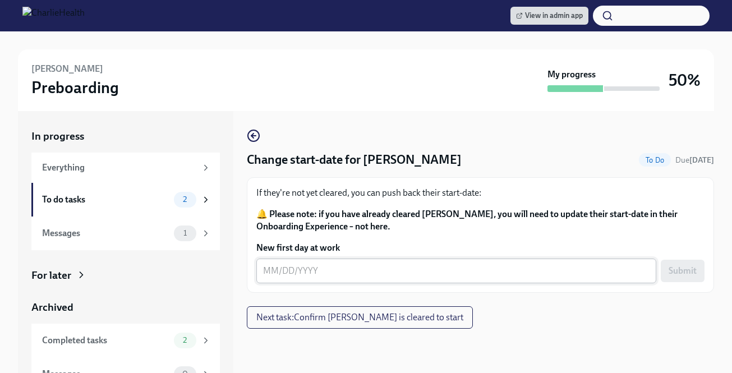
click at [319, 265] on textarea "New first day at work" at bounding box center [456, 270] width 387 height 13
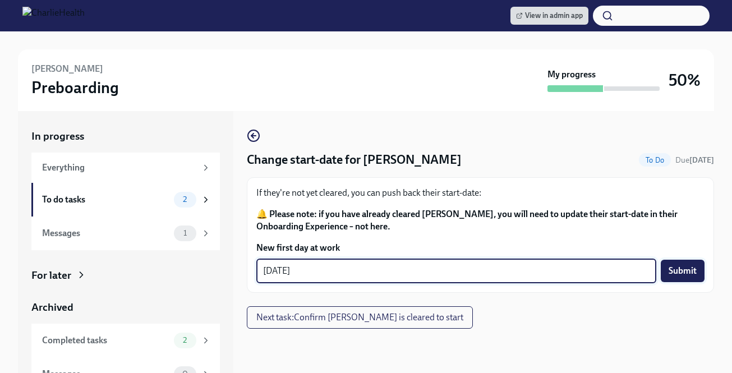
type textarea "[DATE]"
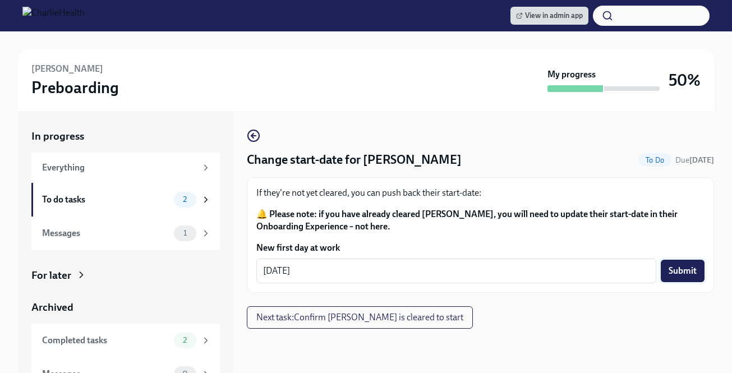
click at [687, 264] on button "Submit" at bounding box center [683, 271] width 44 height 22
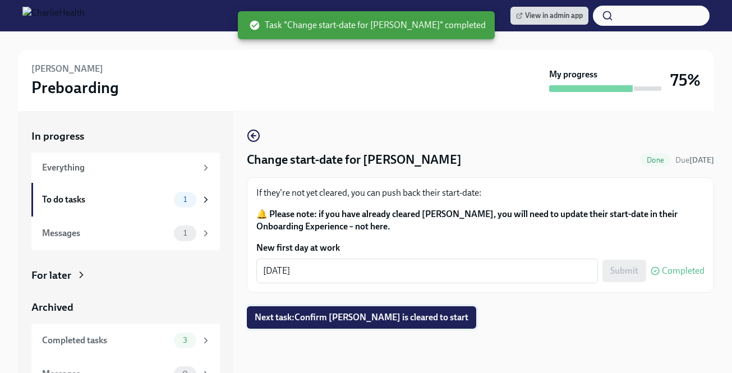
click at [409, 314] on span "Next task : Confirm Nazia Basha is cleared to start" at bounding box center [362, 317] width 214 height 11
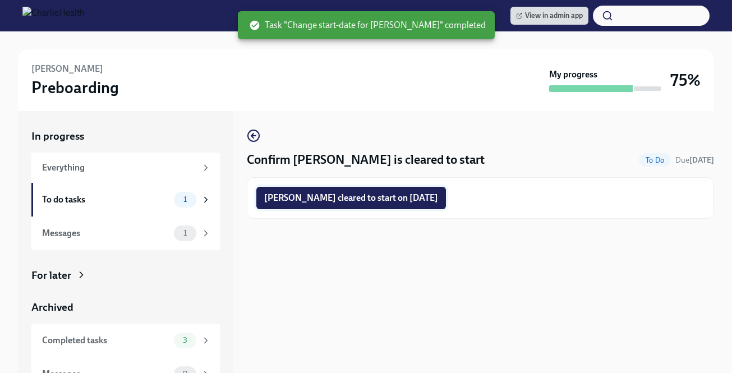
click at [403, 189] on button "Nazia Basha cleared to start on 08/18/2025" at bounding box center [351, 198] width 190 height 22
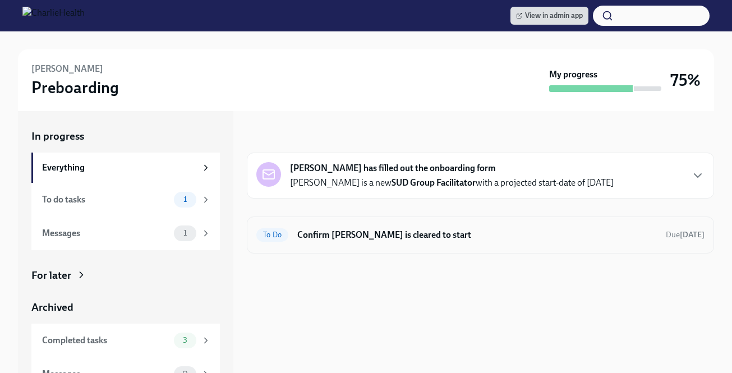
click at [487, 226] on div "To Do Confirm Sabrina Brown is cleared to start Due in 13 days" at bounding box center [480, 235] width 448 height 18
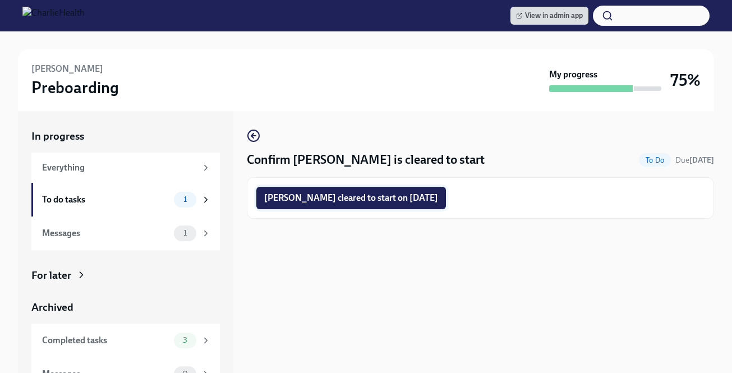
click at [371, 197] on span "Sabrina Brown cleared to start on 08/18/2025" at bounding box center [351, 198] width 174 height 11
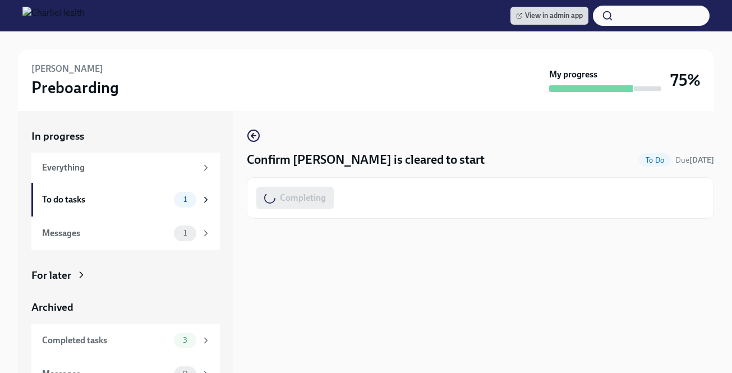
scroll to position [18, 0]
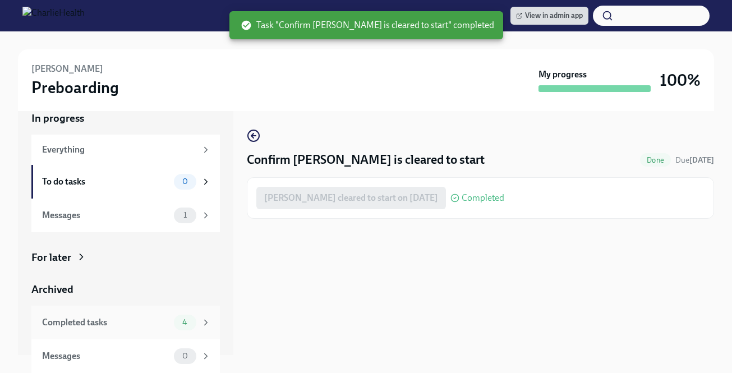
click at [196, 326] on div "4" at bounding box center [192, 323] width 37 height 16
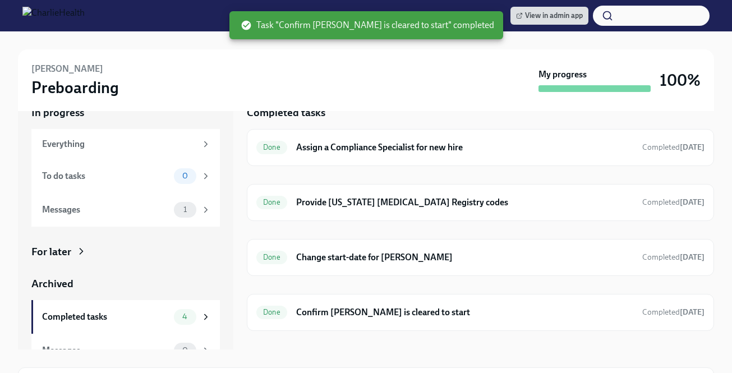
scroll to position [24, 0]
click at [405, 259] on h6 "Change start-date for Sabrina Brown" at bounding box center [464, 257] width 337 height 12
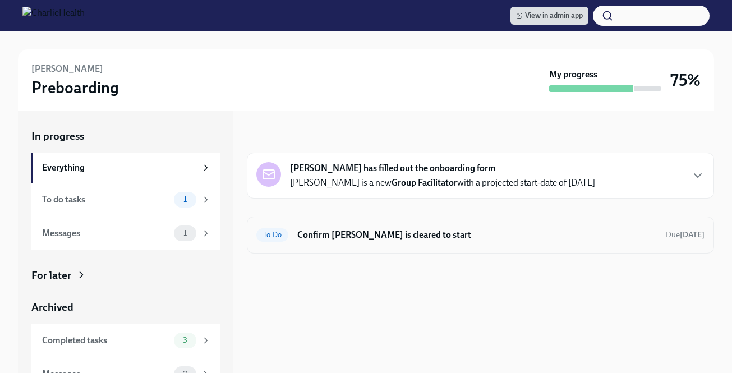
click at [404, 231] on h6 "Confirm Michelle McGriff is cleared to start" at bounding box center [477, 235] width 360 height 12
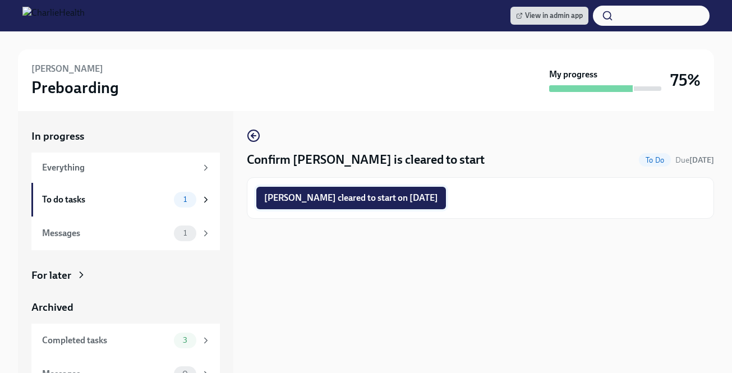
click at [406, 195] on span "Michelle McGriff cleared to start on 08/18/2025" at bounding box center [351, 198] width 174 height 11
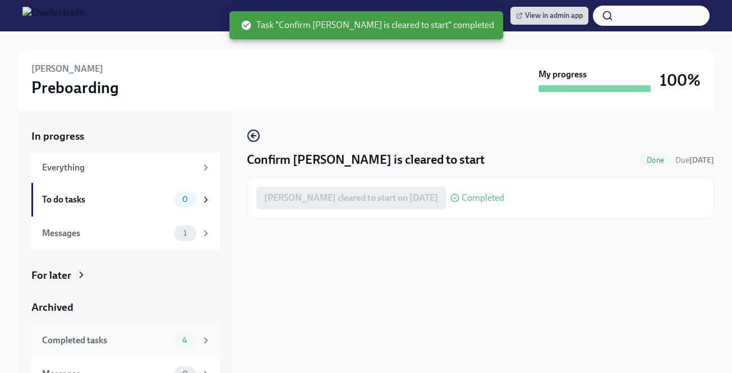
click at [186, 328] on div "Completed tasks 4" at bounding box center [125, 341] width 189 height 34
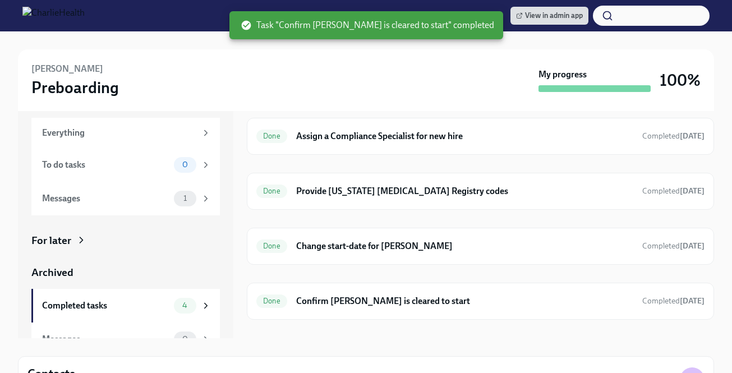
scroll to position [37, 0]
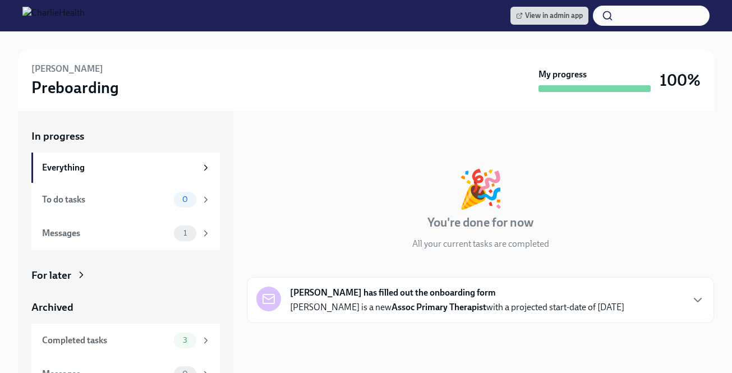
scroll to position [48, 0]
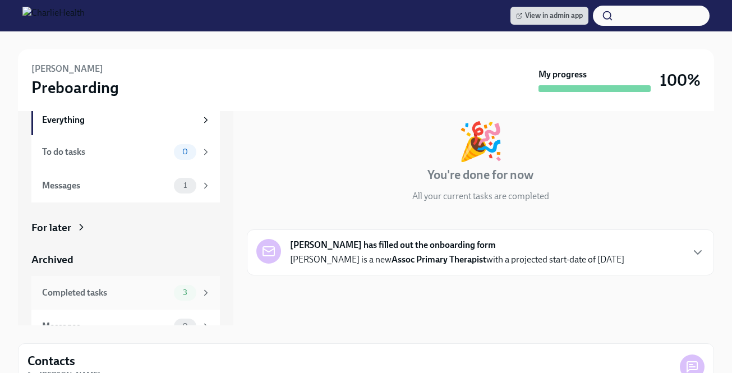
click at [177, 299] on div "3" at bounding box center [185, 293] width 22 height 16
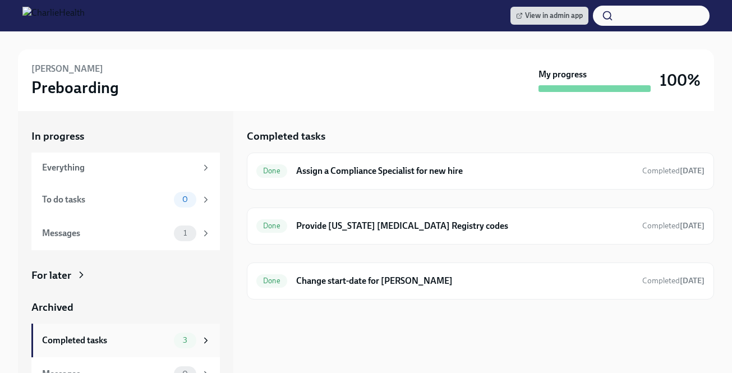
scroll to position [18, 0]
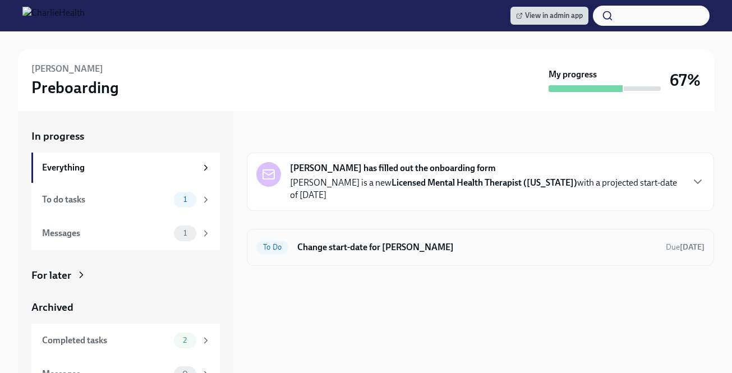
click at [415, 229] on div "To Do Change start-date for [PERSON_NAME] [DATE]" at bounding box center [481, 247] width 468 height 37
click at [410, 241] on h6 "Change start-date for [PERSON_NAME]" at bounding box center [477, 247] width 360 height 12
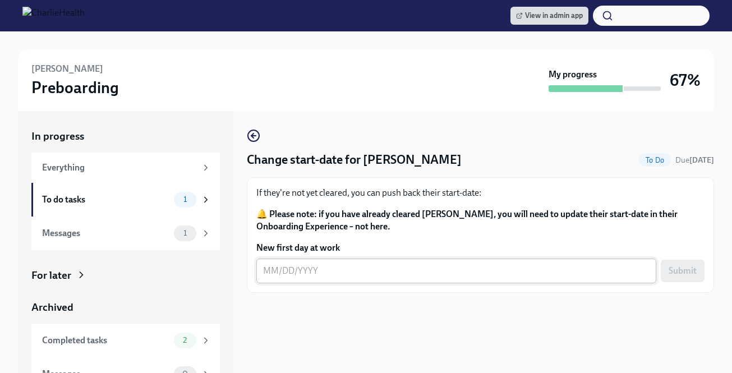
click at [304, 267] on textarea "New first day at work" at bounding box center [456, 270] width 387 height 13
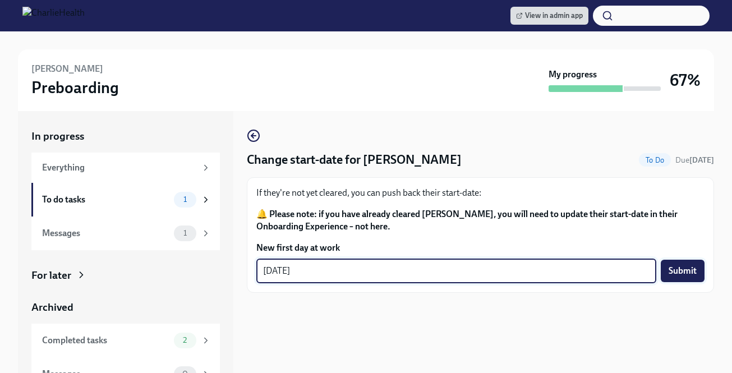
type textarea "08/18/2025"
click at [688, 267] on span "Submit" at bounding box center [683, 270] width 28 height 11
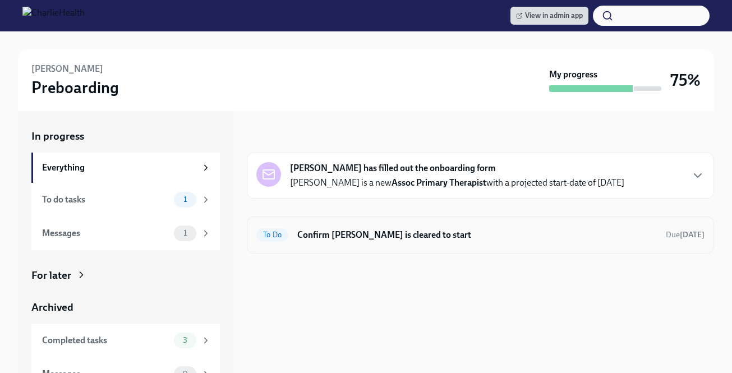
click at [407, 234] on h6 "Confirm [PERSON_NAME] is cleared to start" at bounding box center [477, 235] width 360 height 12
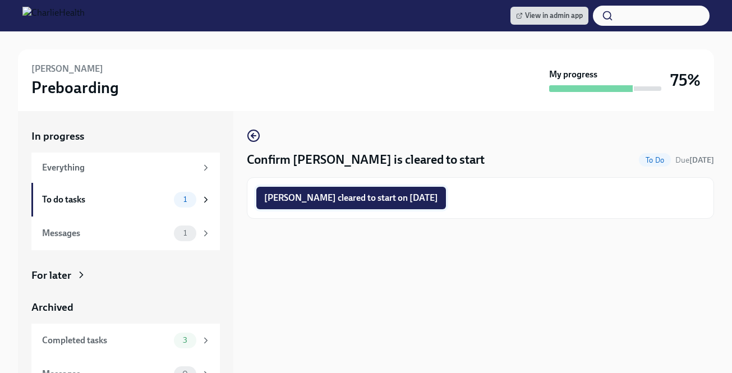
click at [343, 196] on span "[PERSON_NAME] cleared to start on [DATE]" at bounding box center [351, 198] width 174 height 11
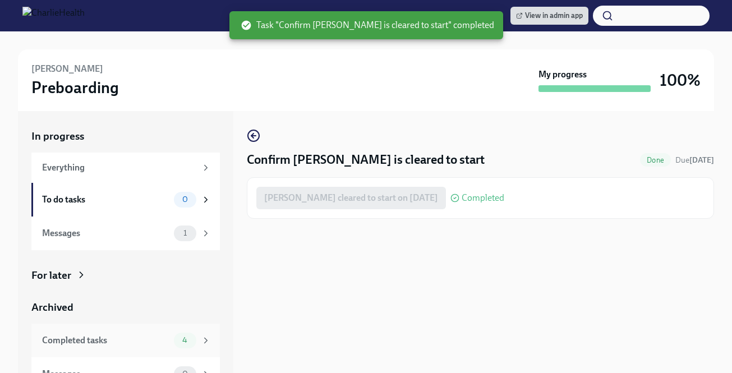
click at [192, 338] on span "4" at bounding box center [185, 340] width 19 height 8
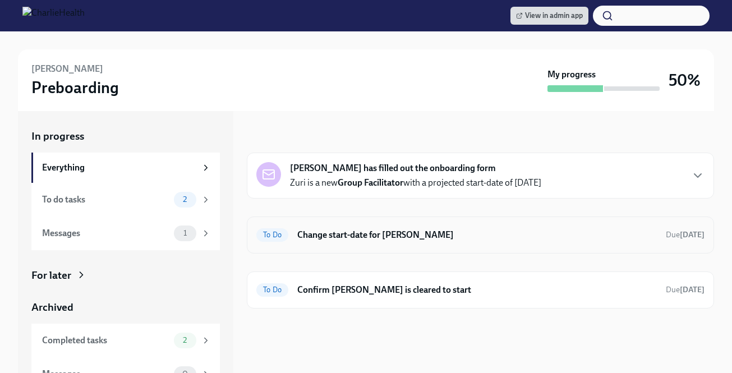
click at [462, 236] on h6 "Change start-date for [PERSON_NAME]" at bounding box center [477, 235] width 360 height 12
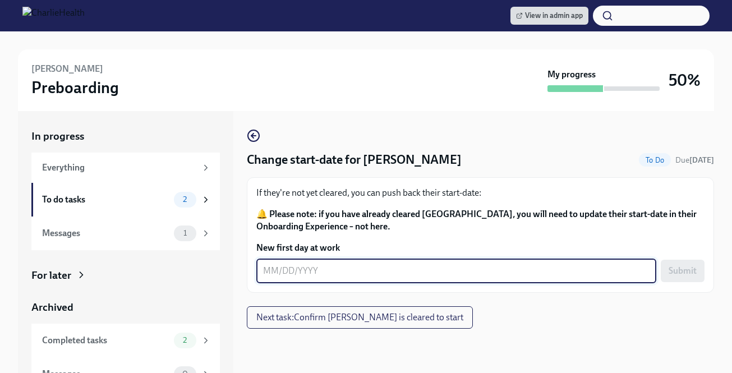
click at [328, 265] on textarea "New first day at work" at bounding box center [456, 270] width 387 height 13
type textarea "[DATE]"
click at [685, 273] on span "Submit" at bounding box center [683, 270] width 28 height 11
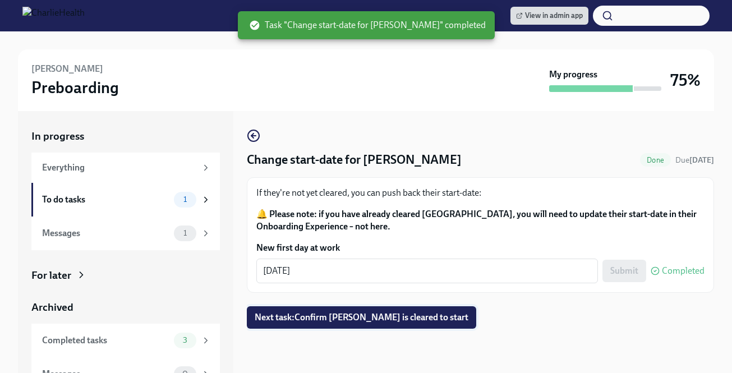
click at [424, 326] on button "Next task : Confirm Zuri Montgomery is cleared to start" at bounding box center [362, 317] width 230 height 22
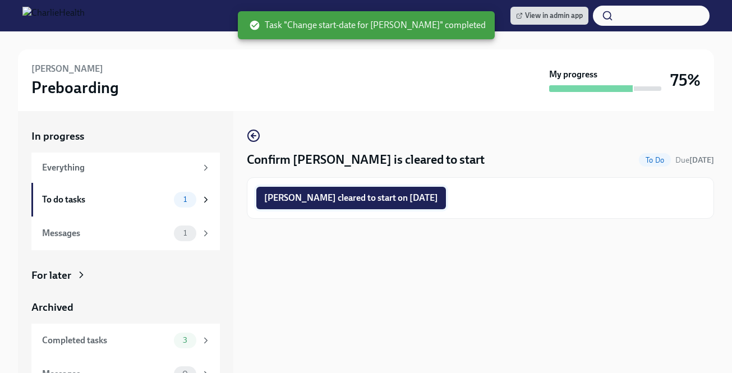
click at [423, 205] on button "Zuri Montgomery cleared to start on 08/18/2025" at bounding box center [351, 198] width 190 height 22
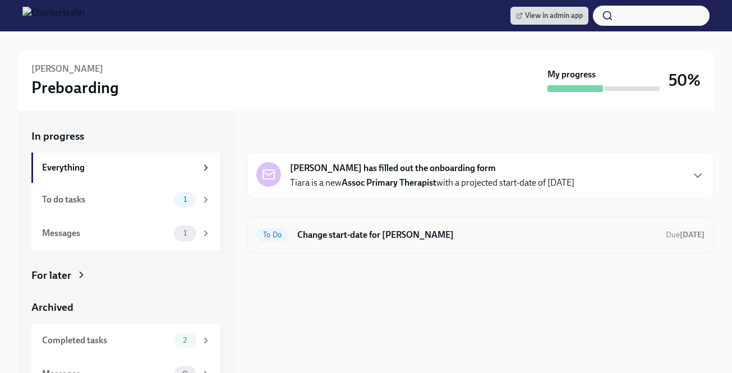
click at [465, 241] on div "To Do Change start-date for [PERSON_NAME] Due [DATE]" at bounding box center [480, 235] width 448 height 18
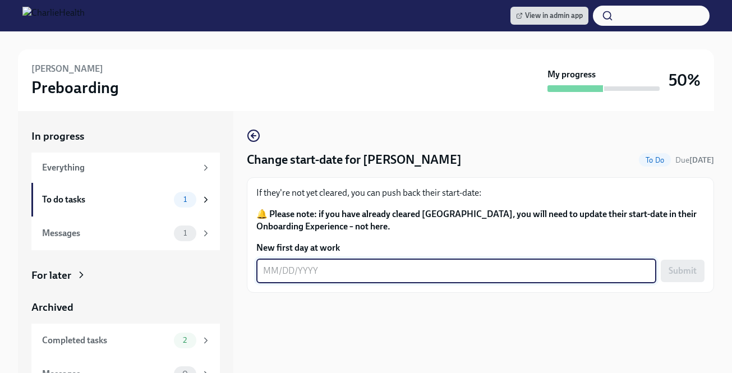
click at [361, 267] on textarea "New first day at work" at bounding box center [456, 270] width 387 height 13
type textarea "[DATE]"
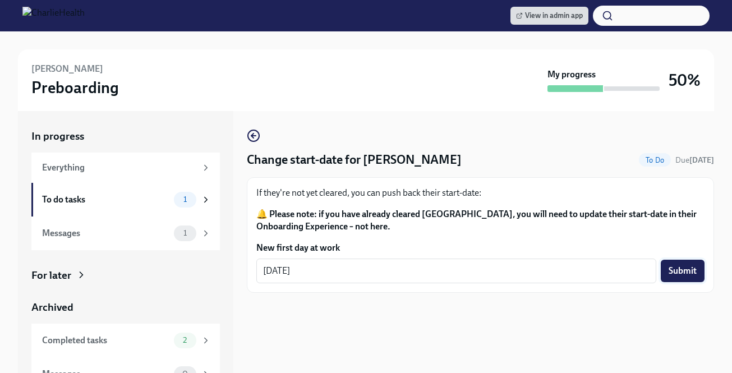
click at [670, 271] on span "Submit" at bounding box center [683, 270] width 28 height 11
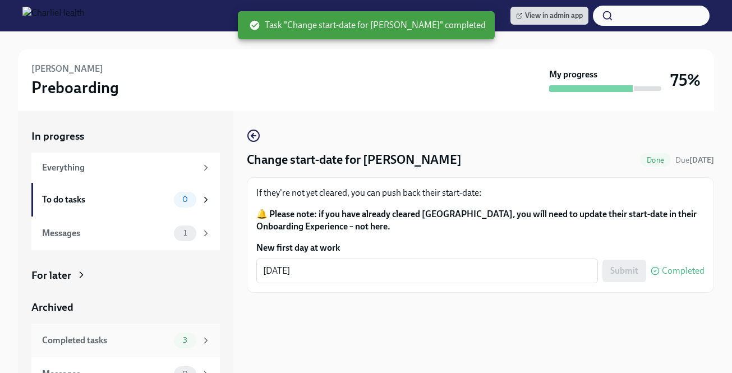
click at [199, 333] on div "3" at bounding box center [192, 341] width 37 height 16
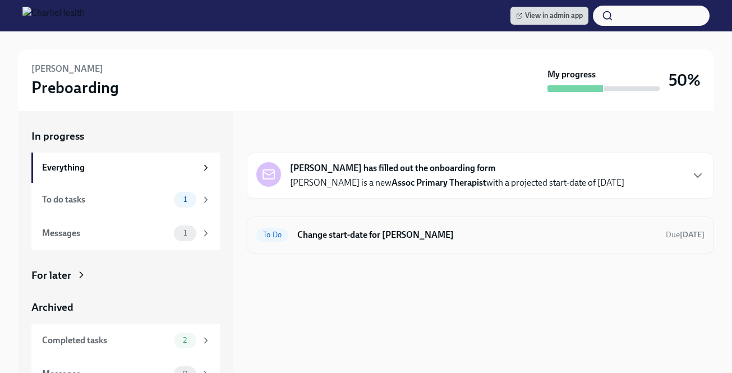
click at [451, 223] on div "To Do Change start-date for [PERSON_NAME] Due [DATE]" at bounding box center [481, 235] width 468 height 37
click at [438, 230] on h6 "Change start-date for [PERSON_NAME]" at bounding box center [477, 235] width 360 height 12
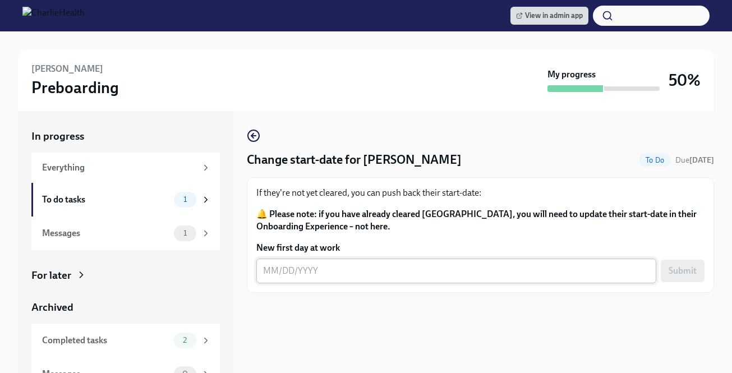
click at [320, 272] on textarea "New first day at work" at bounding box center [456, 270] width 387 height 13
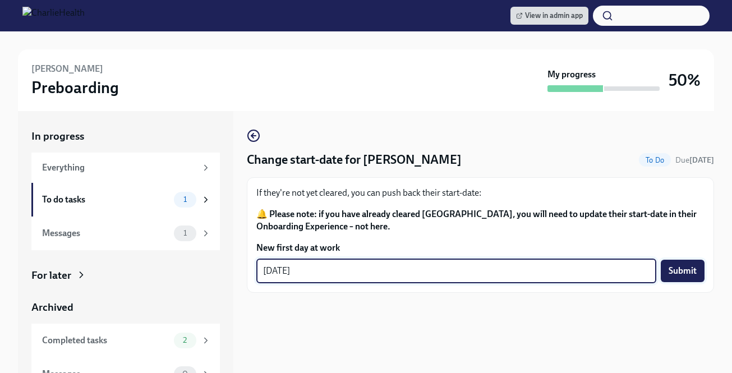
type textarea "[DATE]"
click at [666, 271] on button "Submit" at bounding box center [683, 271] width 44 height 22
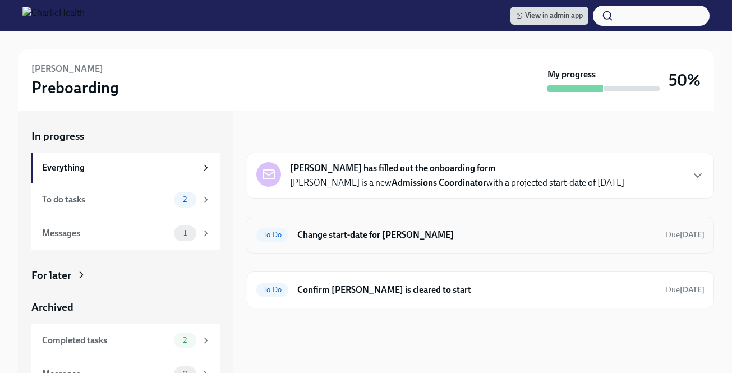
click at [483, 235] on h6 "Change start-date for [PERSON_NAME]" at bounding box center [477, 235] width 360 height 12
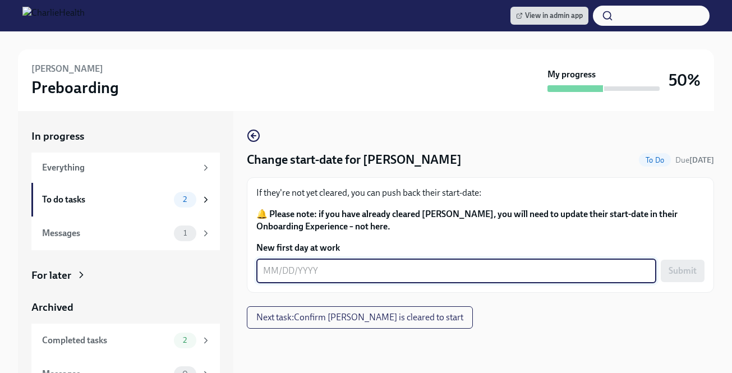
click at [347, 276] on textarea "New first day at work" at bounding box center [456, 270] width 387 height 13
type textarea "[DATE]"
click at [681, 268] on span "Submit" at bounding box center [683, 270] width 28 height 11
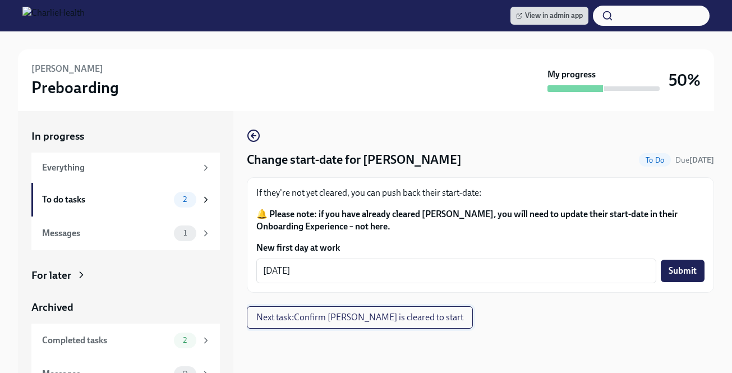
click at [422, 310] on button "Next task : Confirm [PERSON_NAME] is cleared to start" at bounding box center [360, 317] width 226 height 22
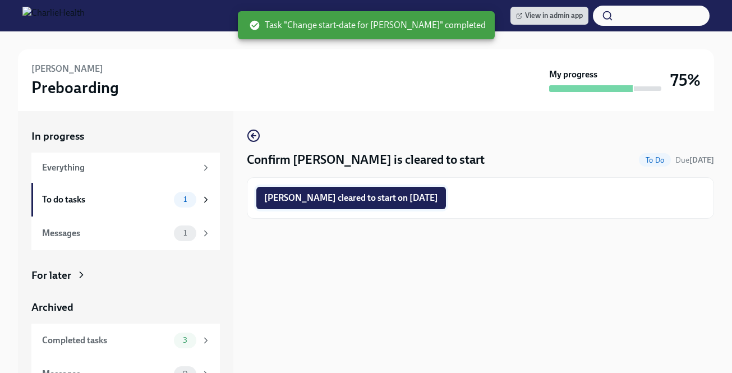
click at [445, 202] on button "[PERSON_NAME] cleared to start on [DATE]" at bounding box center [351, 198] width 190 height 22
